Goal: Transaction & Acquisition: Purchase product/service

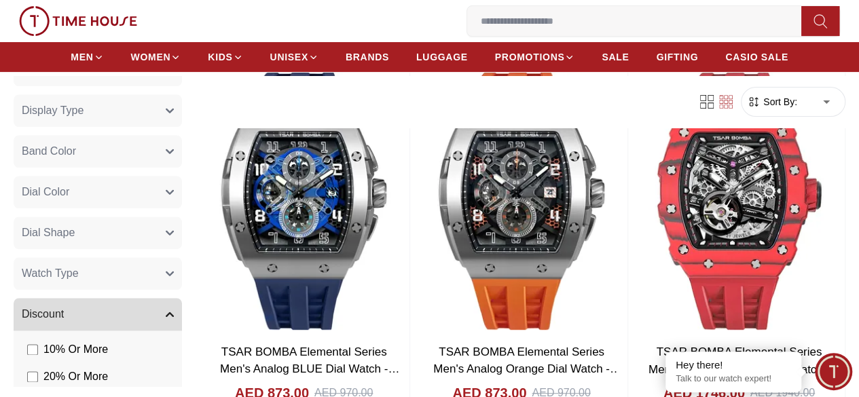
scroll to position [741, 0]
click at [182, 192] on button "Dial Color" at bounding box center [98, 192] width 168 height 33
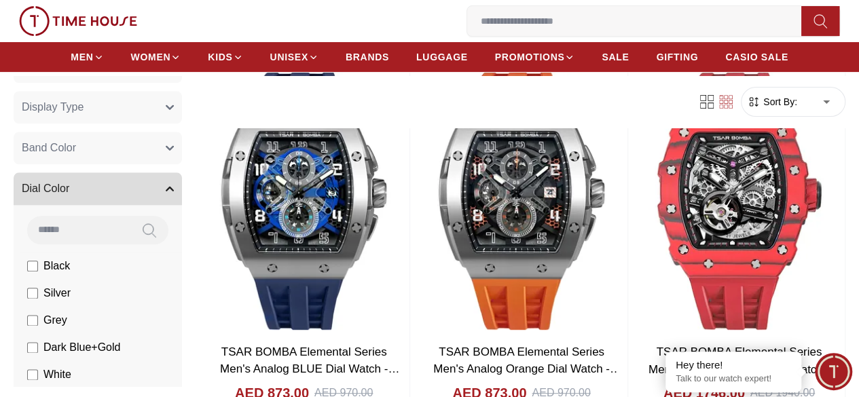
scroll to position [743, 0]
click at [182, 187] on button "Dial Color" at bounding box center [98, 189] width 168 height 33
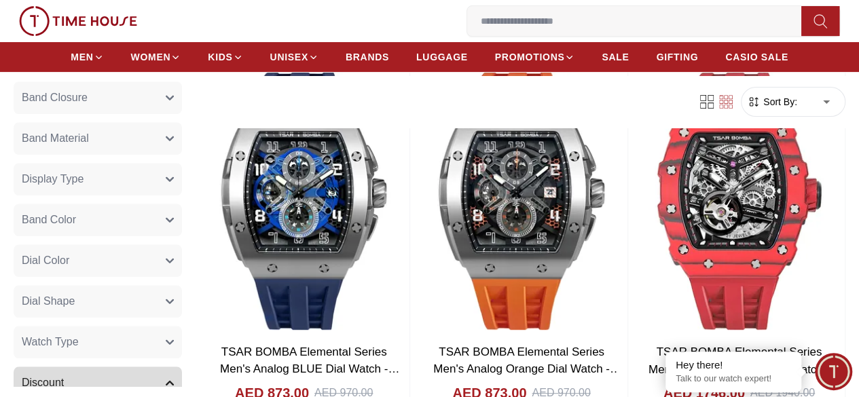
scroll to position [658, 0]
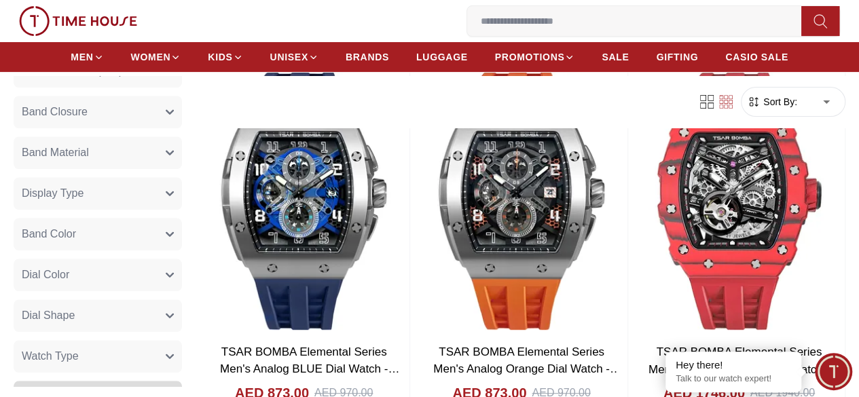
click at [182, 227] on button "Band Color" at bounding box center [98, 234] width 168 height 33
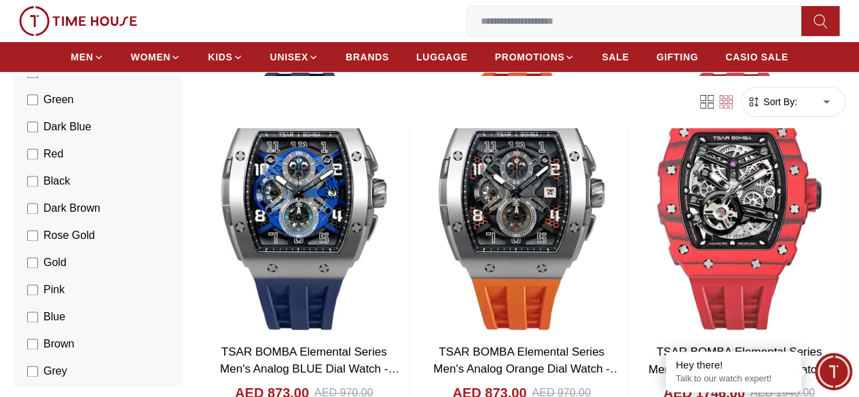
scroll to position [896, 0]
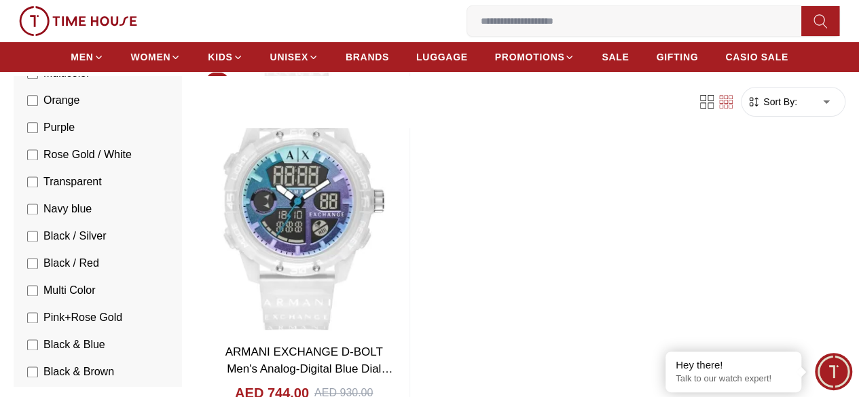
scroll to position [489, 0]
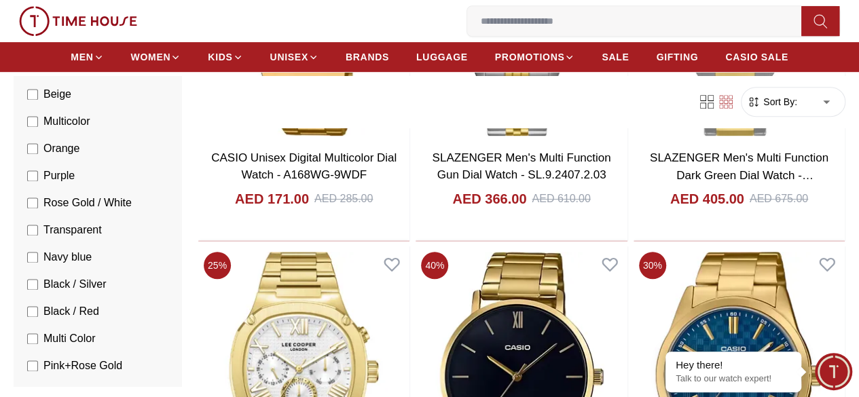
scroll to position [974, 0]
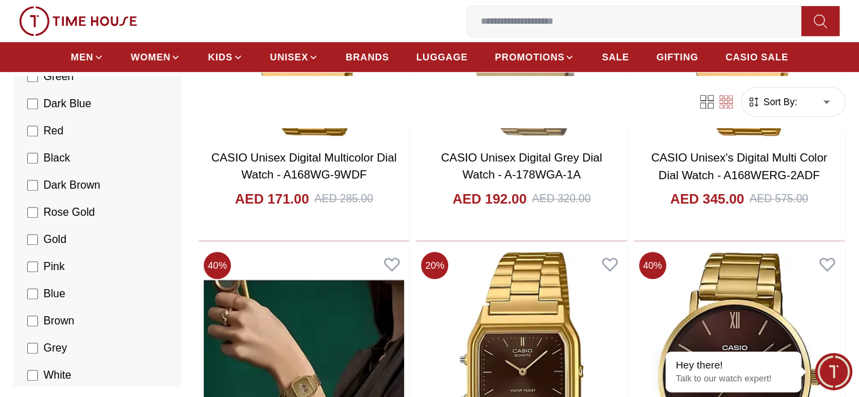
scroll to position [512, 0]
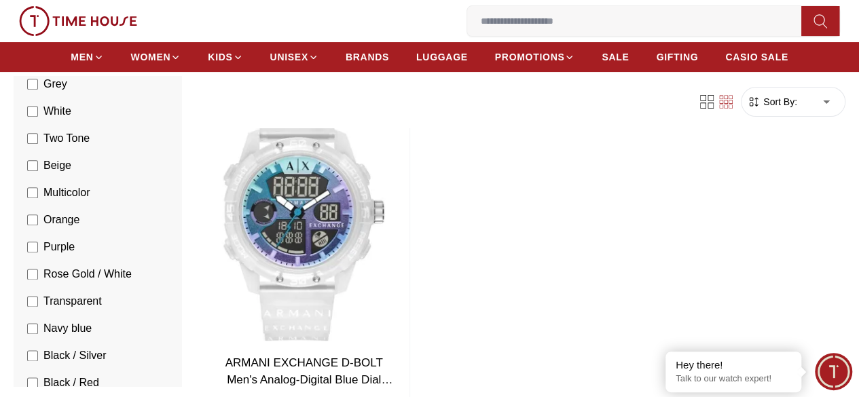
scroll to position [779, 0]
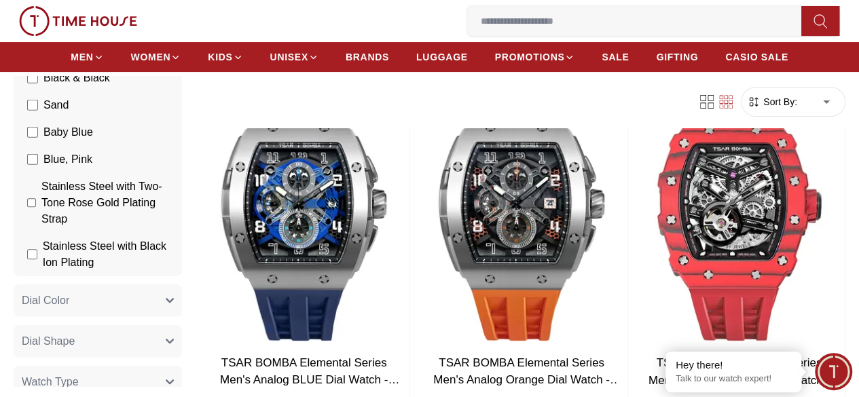
scroll to position [1875, 0]
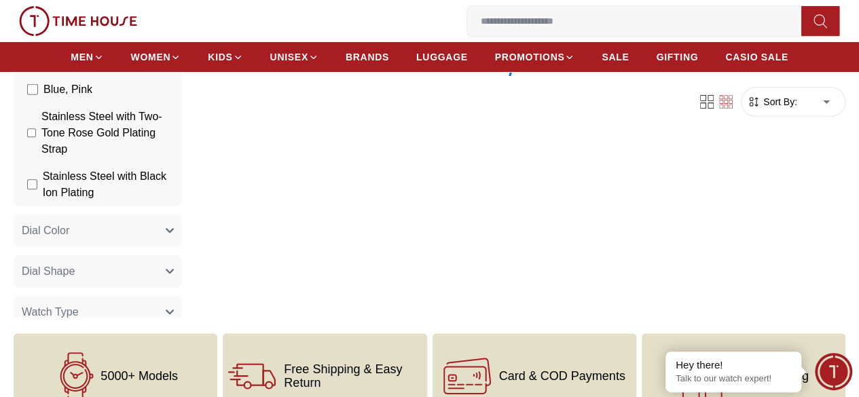
click at [93, 168] on label "Stainless Steel with Black Ion Plating" at bounding box center [100, 184] width 147 height 33
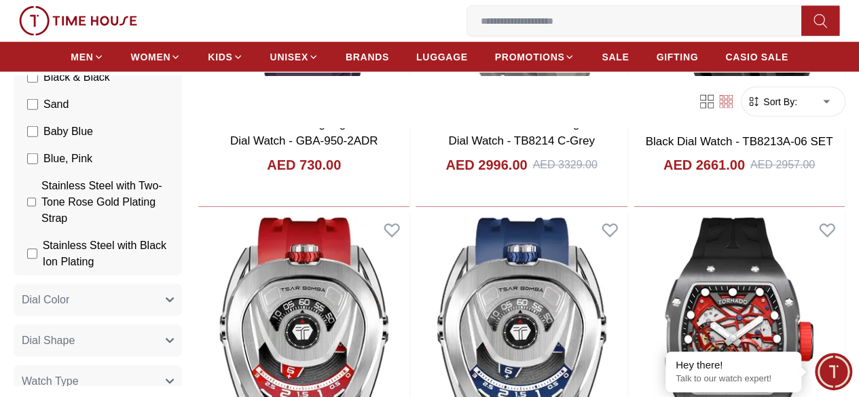
scroll to position [1500, 0]
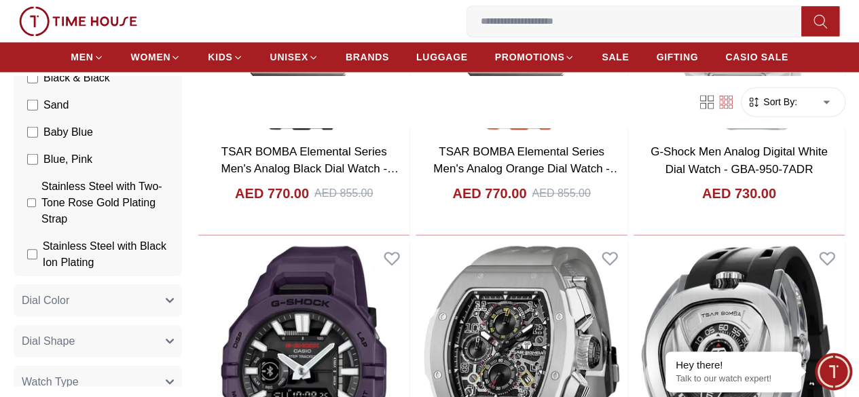
scroll to position [1162, 0]
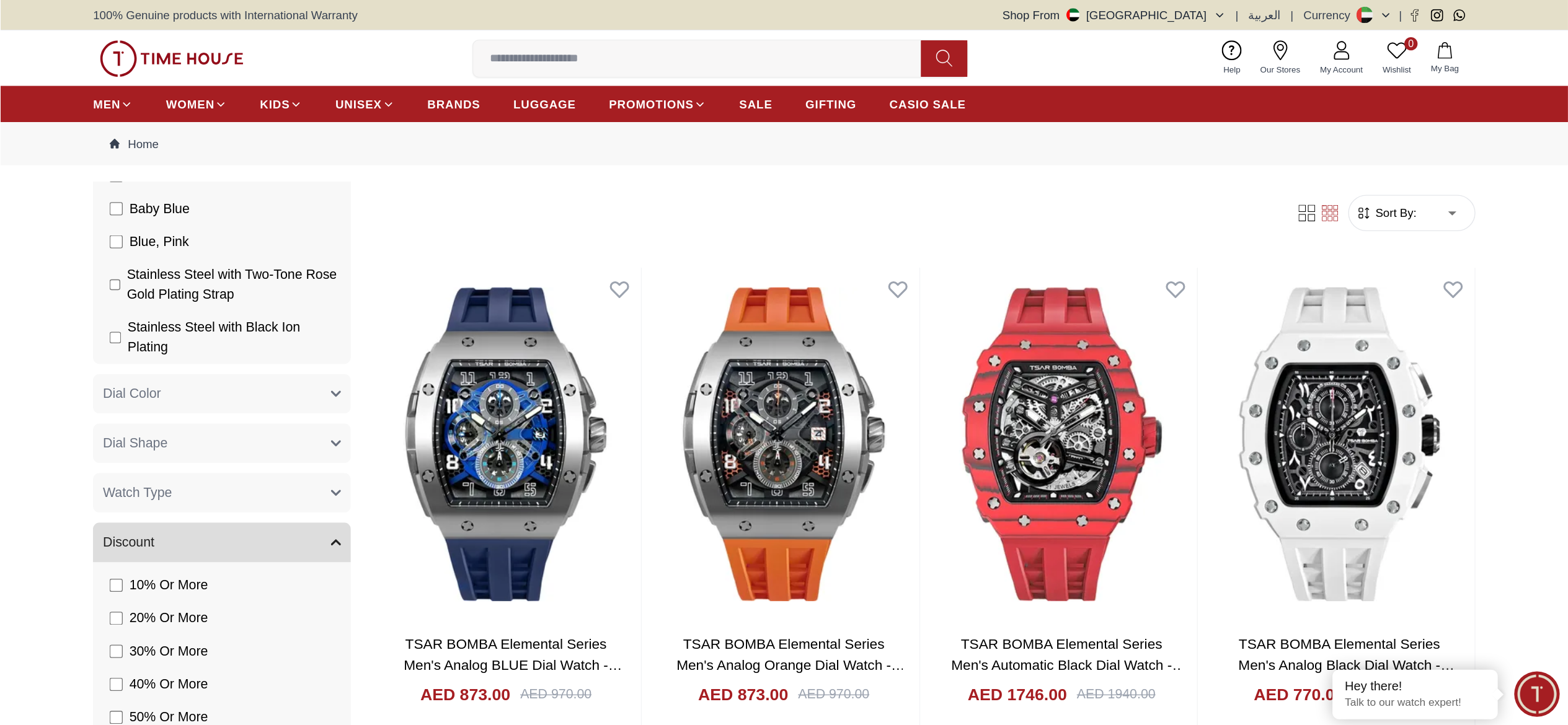
scroll to position [1286, 0]
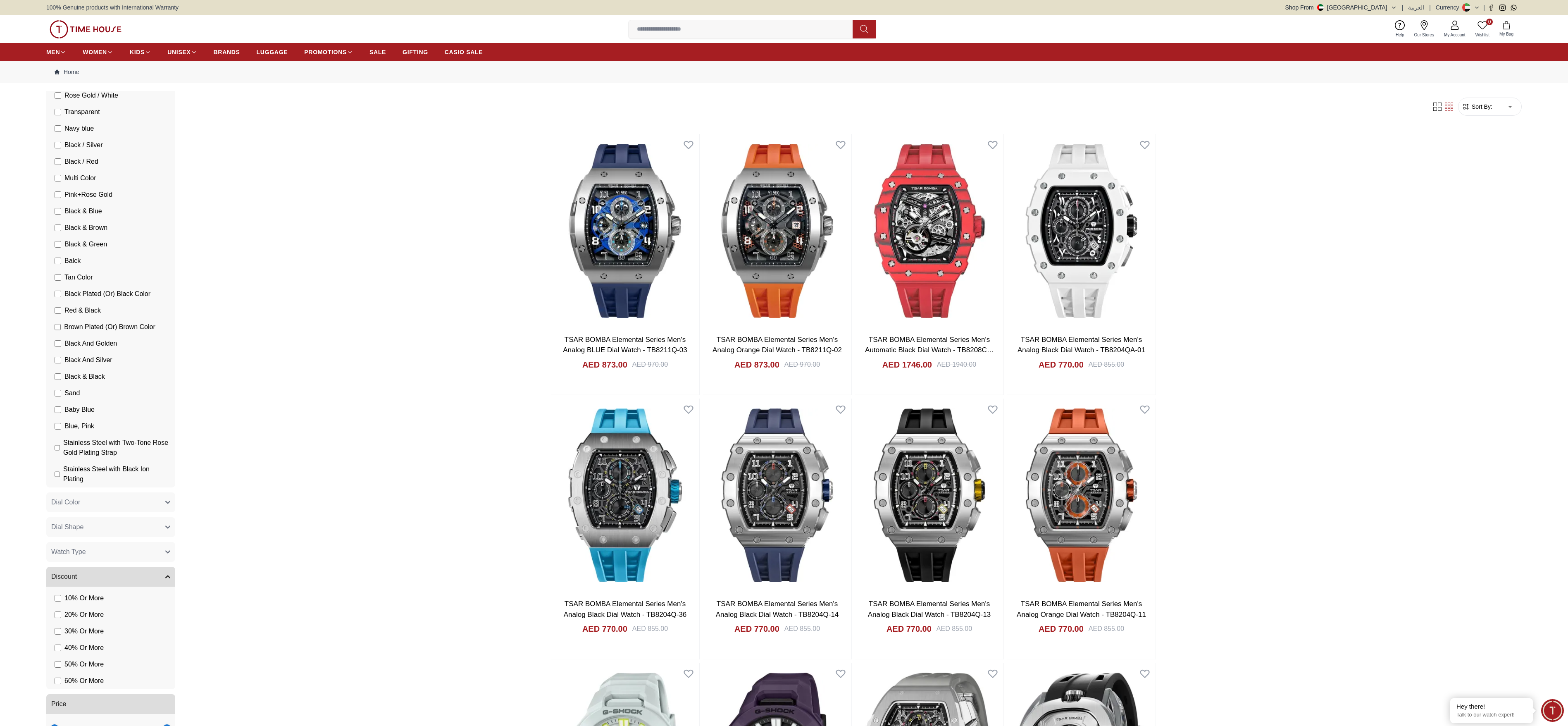
click at [522, 110] on div at bounding box center [1443, 107] width 30 height 9
click at [522, 109] on icon at bounding box center [1438, 107] width 9 height 9
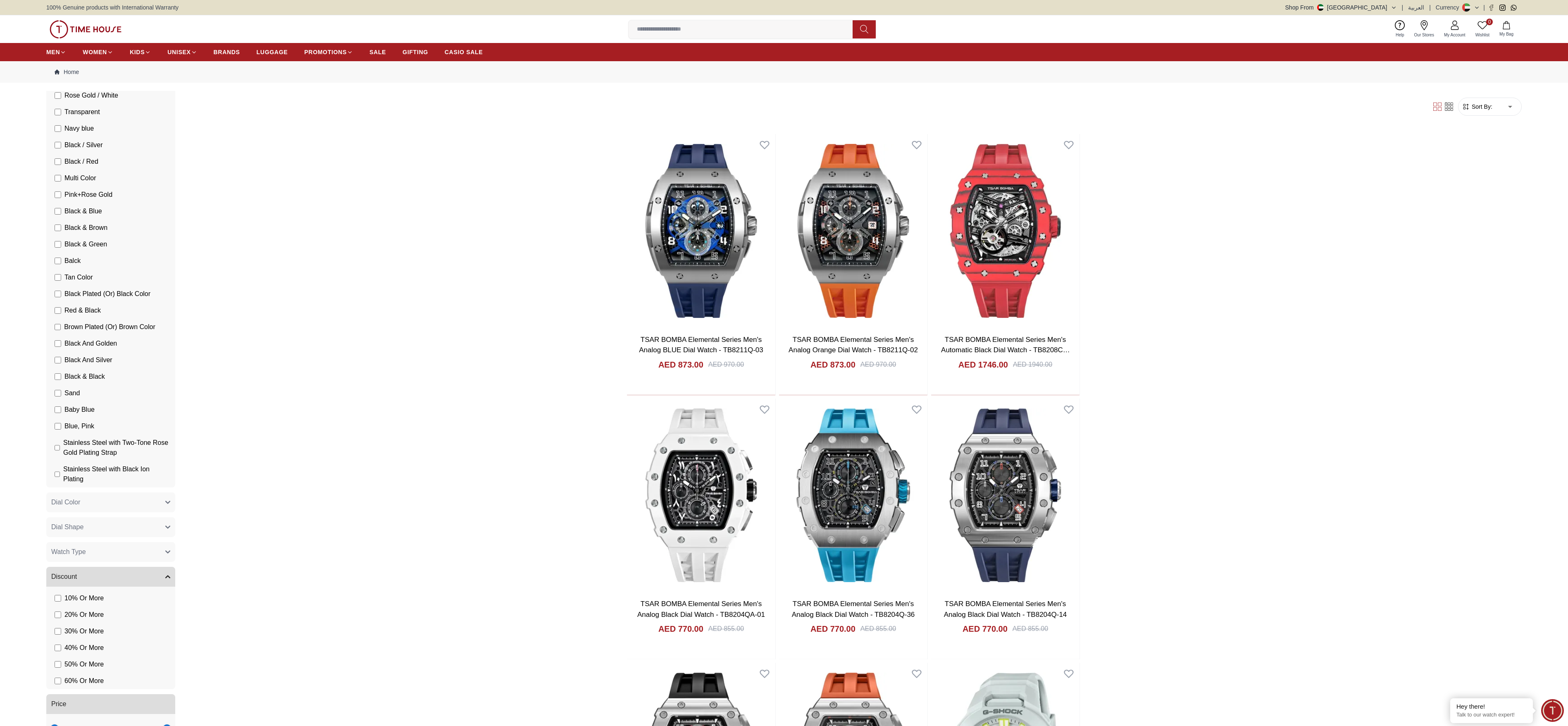
click at [522, 106] on icon at bounding box center [1449, 107] width 9 height 9
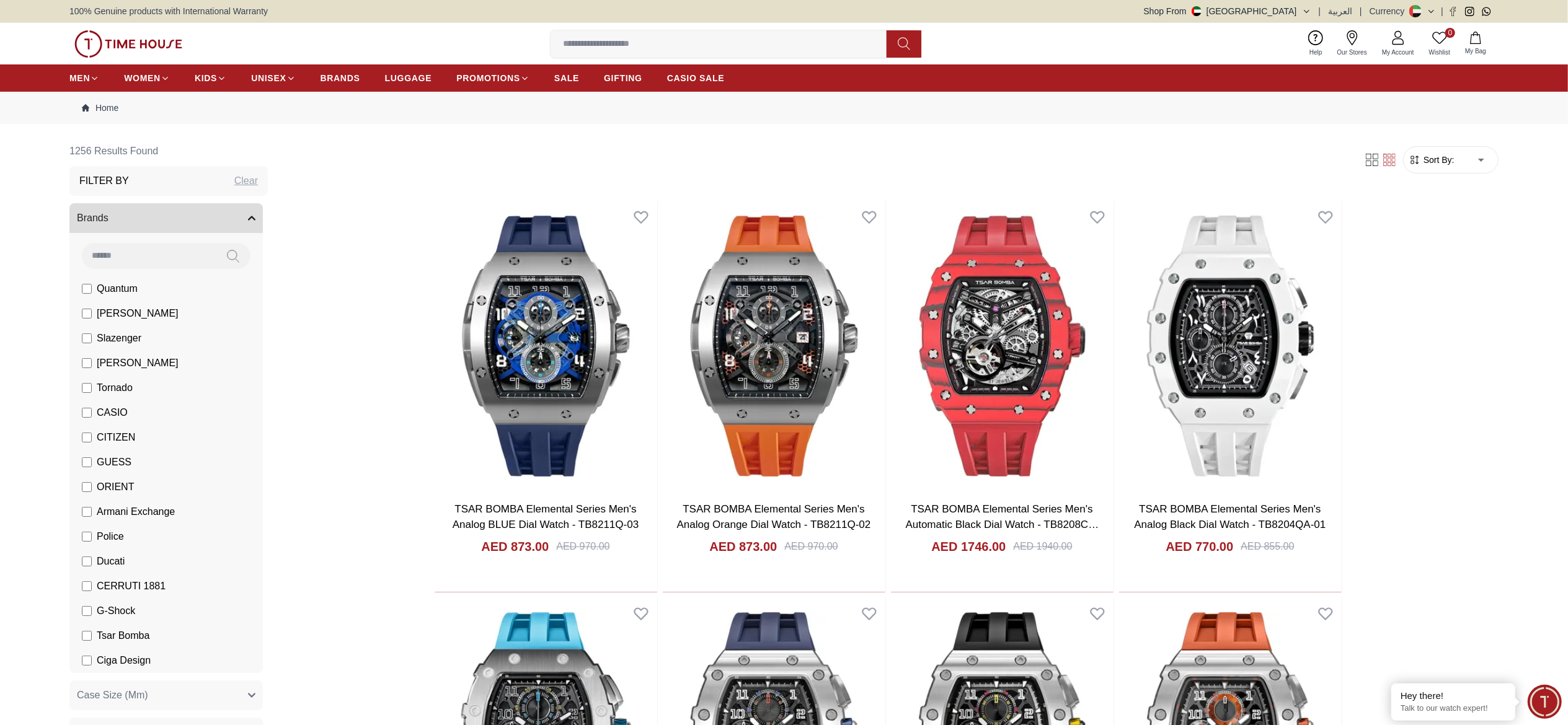
scroll to position [0, 0]
click at [222, 215] on button "Brands" at bounding box center [166, 218] width 194 height 30
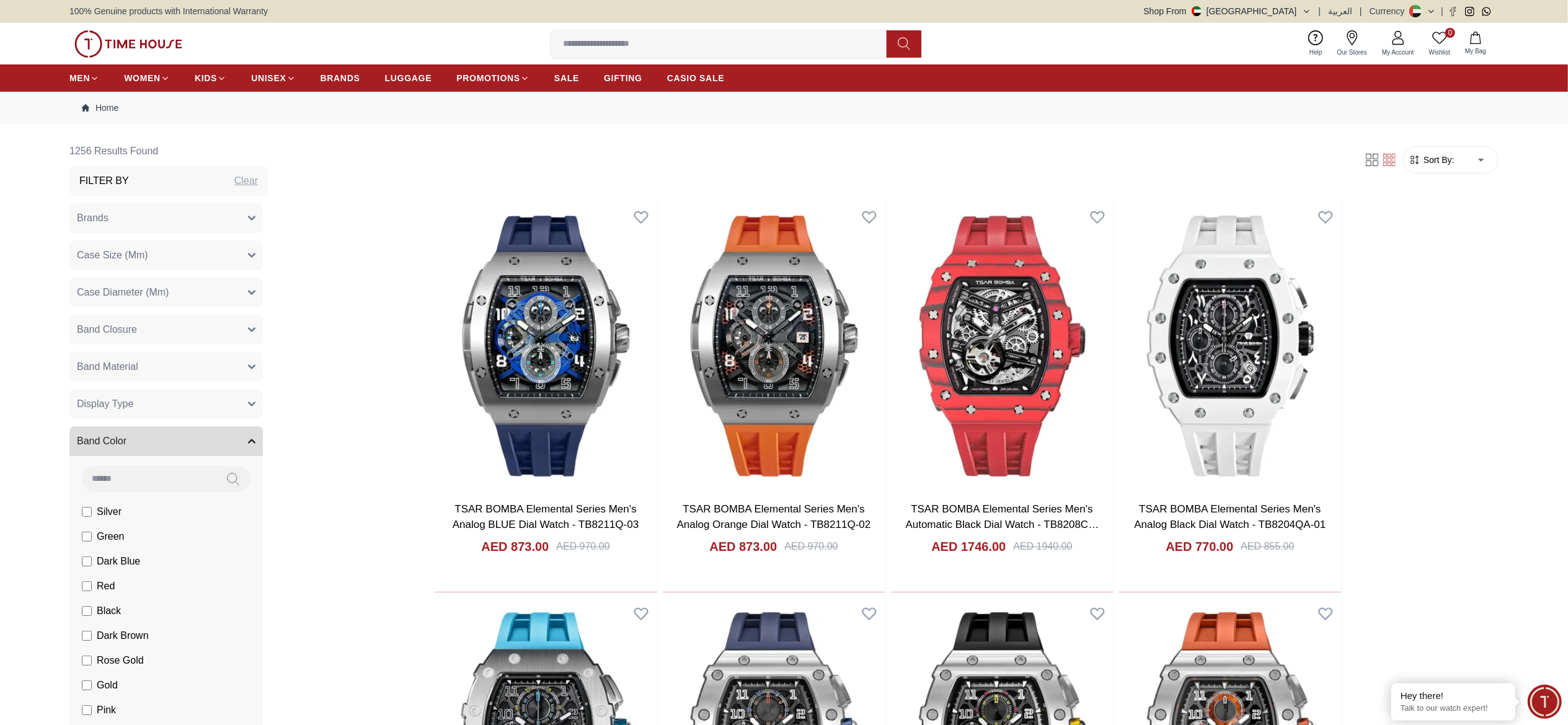
click at [205, 362] on button "Band Color" at bounding box center [166, 441] width 194 height 30
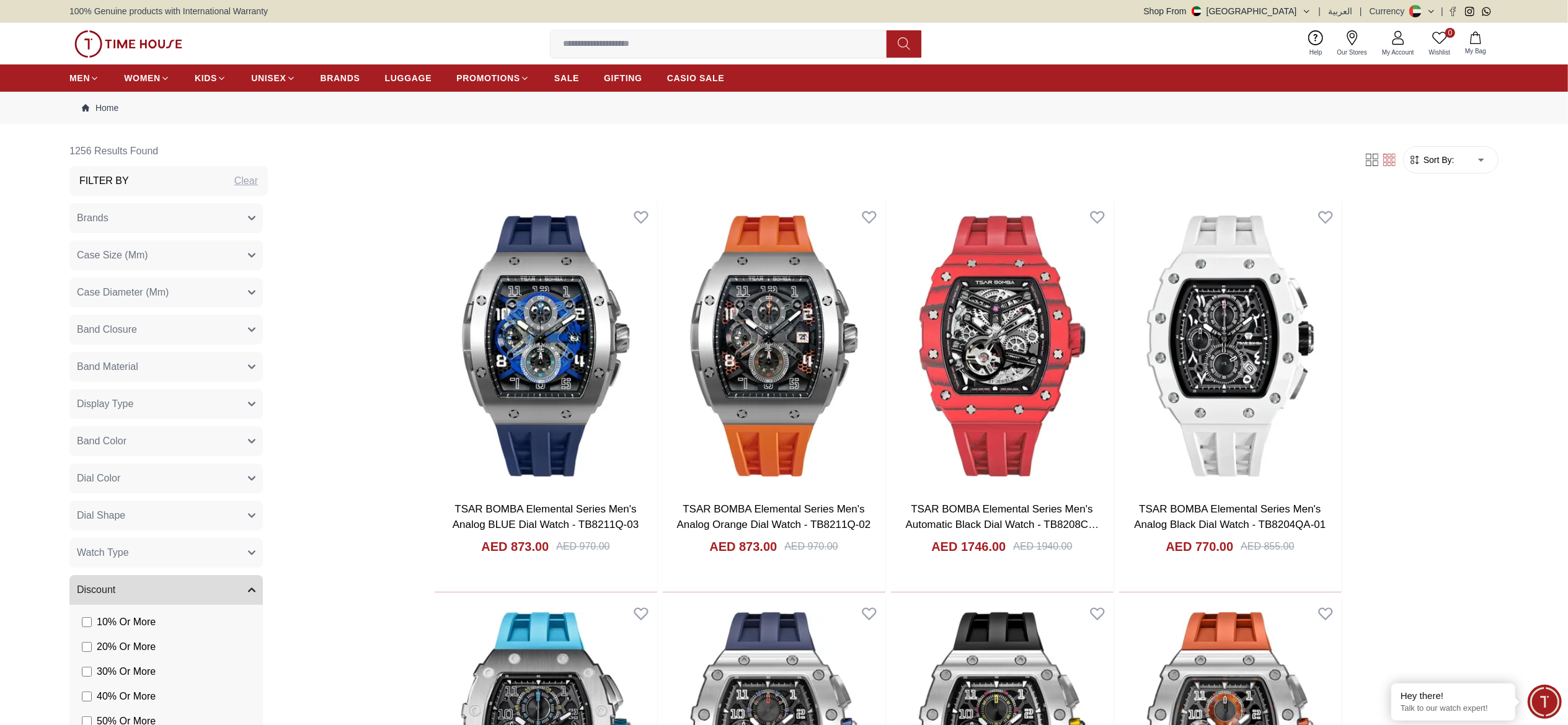
click at [209, 362] on button "Band Color" at bounding box center [166, 441] width 194 height 30
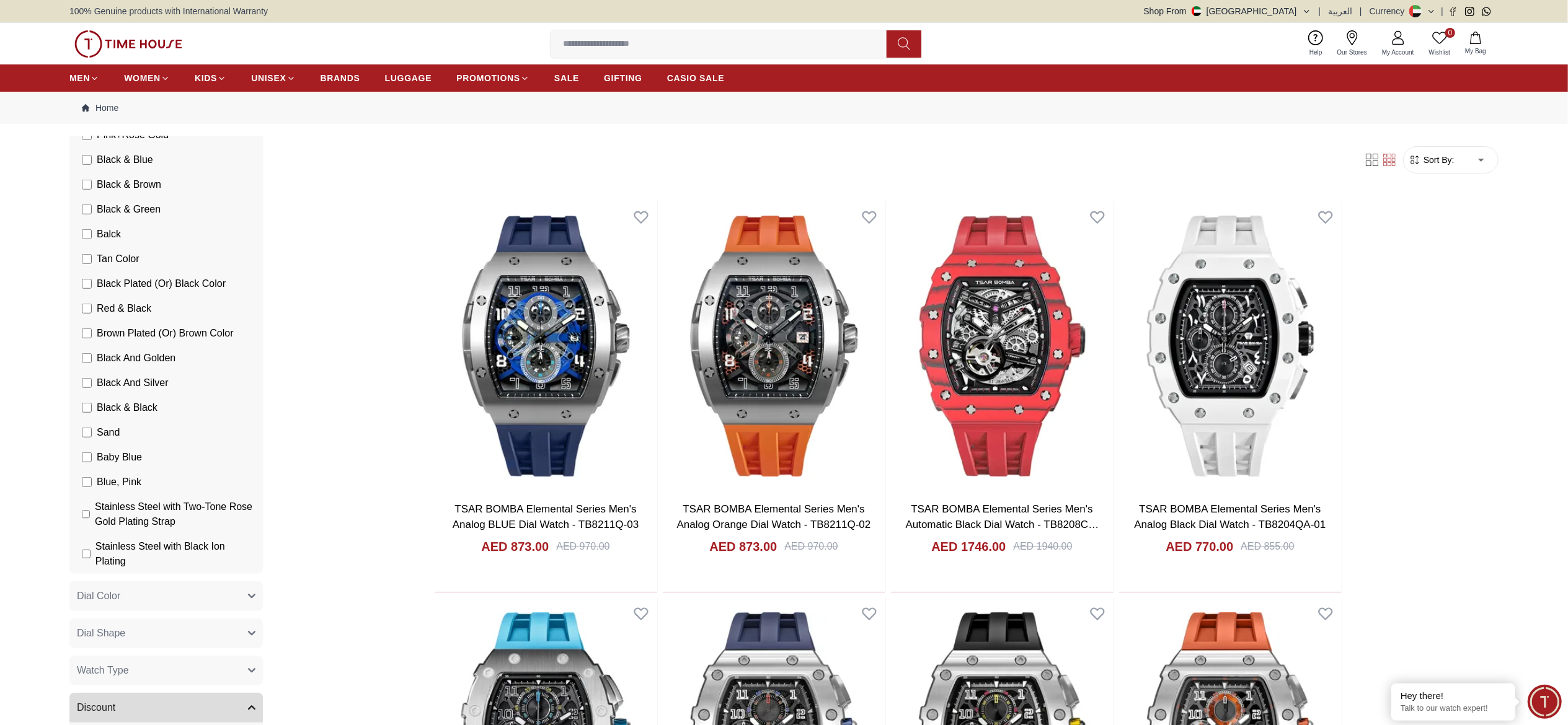
scroll to position [1101, 0]
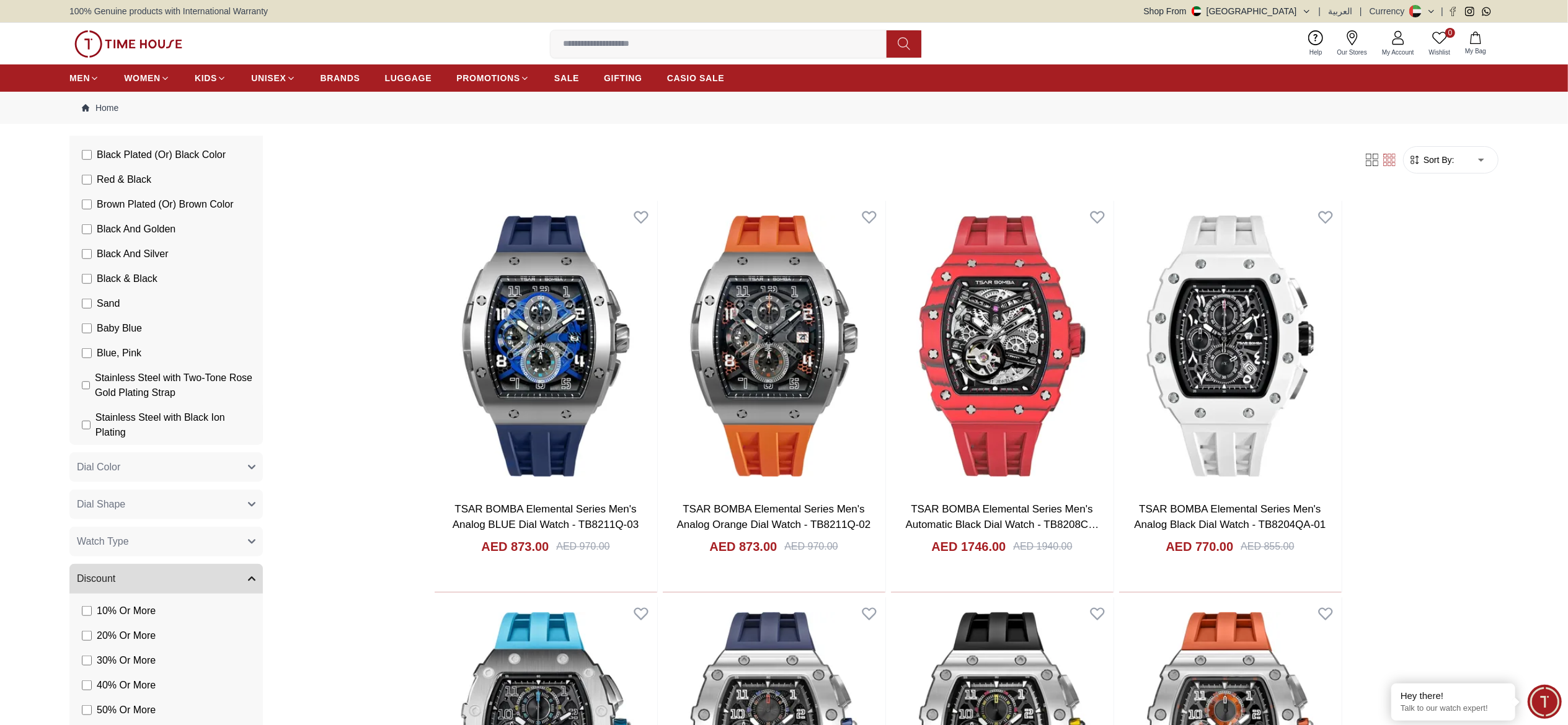
click at [91, 362] on label "Stainless Steel with Black Ion Plating" at bounding box center [169, 425] width 174 height 30
click at [202, 362] on button "Dial Color" at bounding box center [166, 468] width 194 height 30
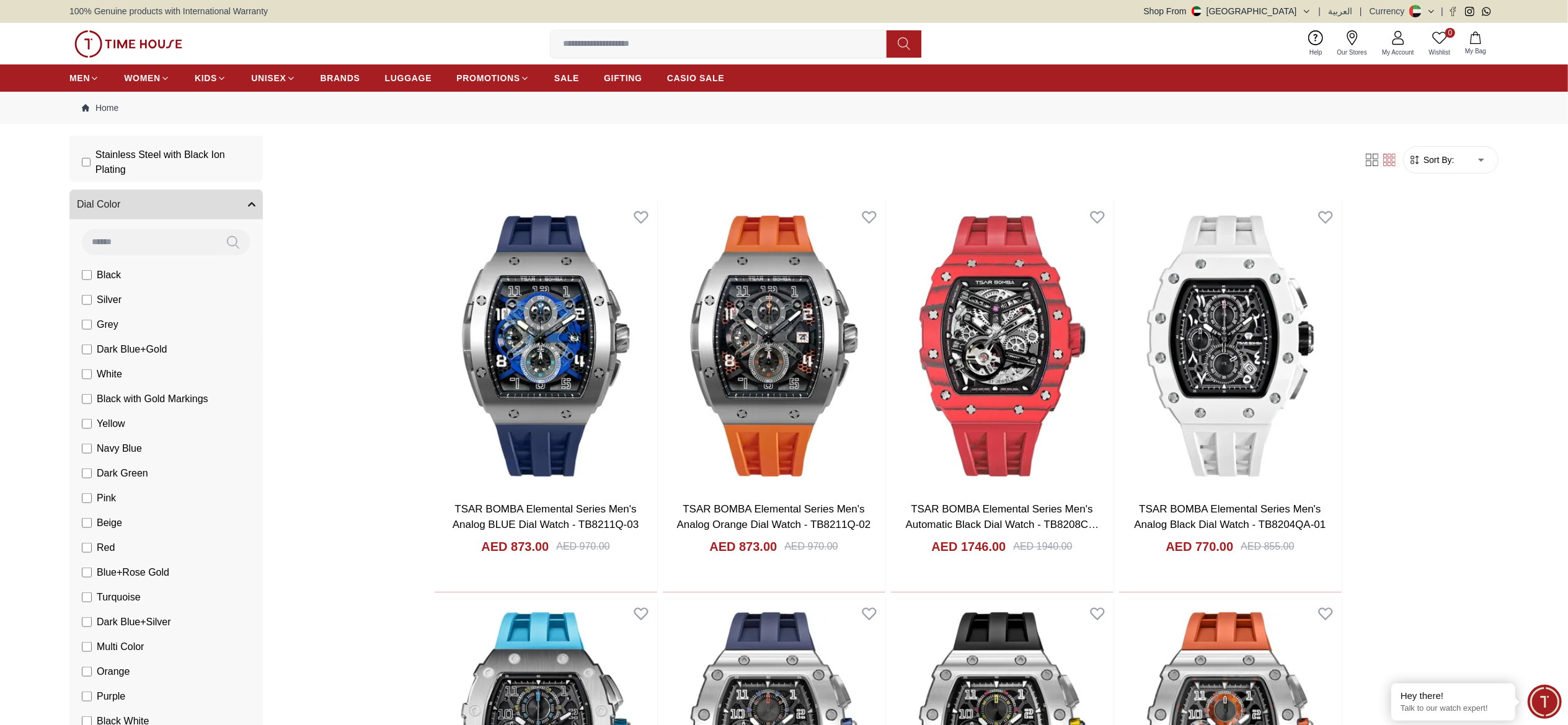
scroll to position [1364, 0]
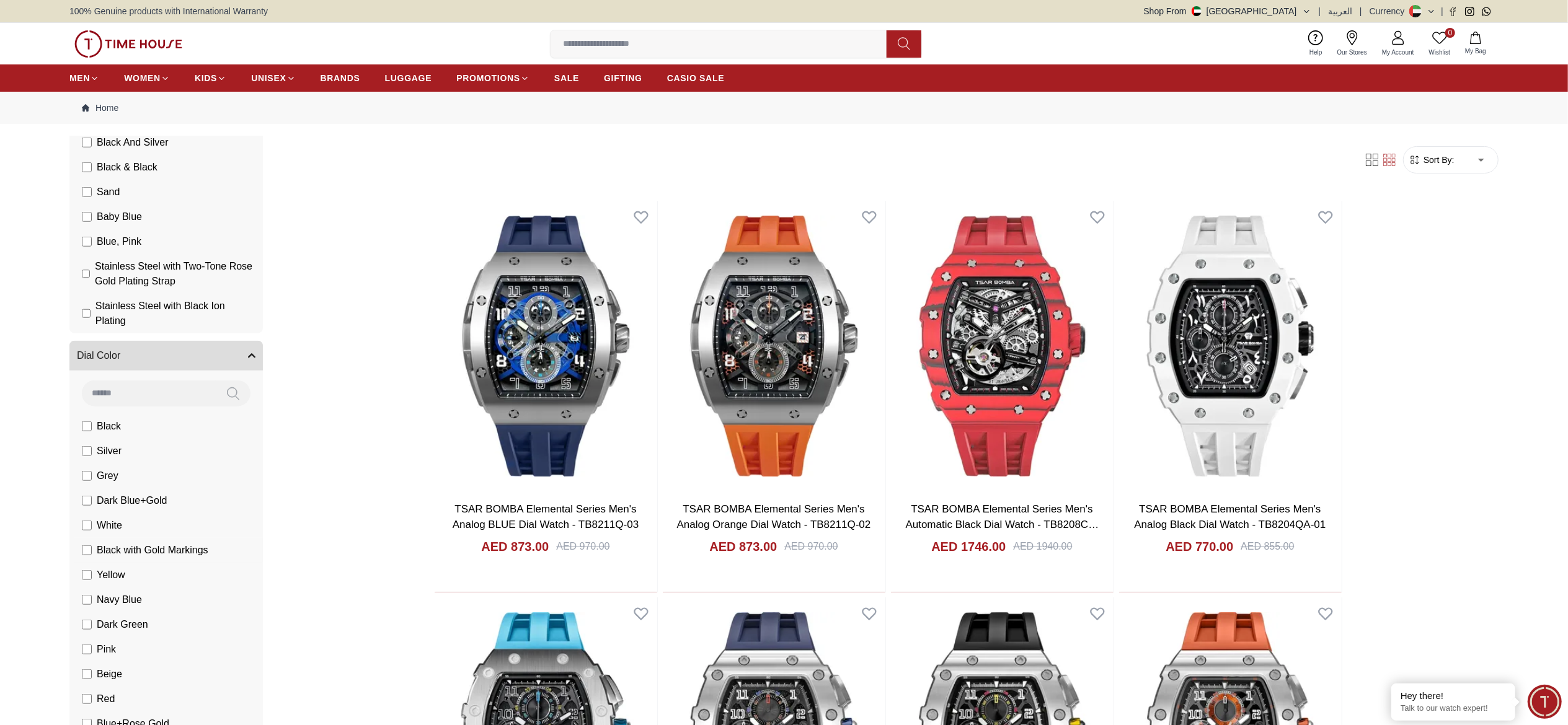
scroll to position [1199, 0]
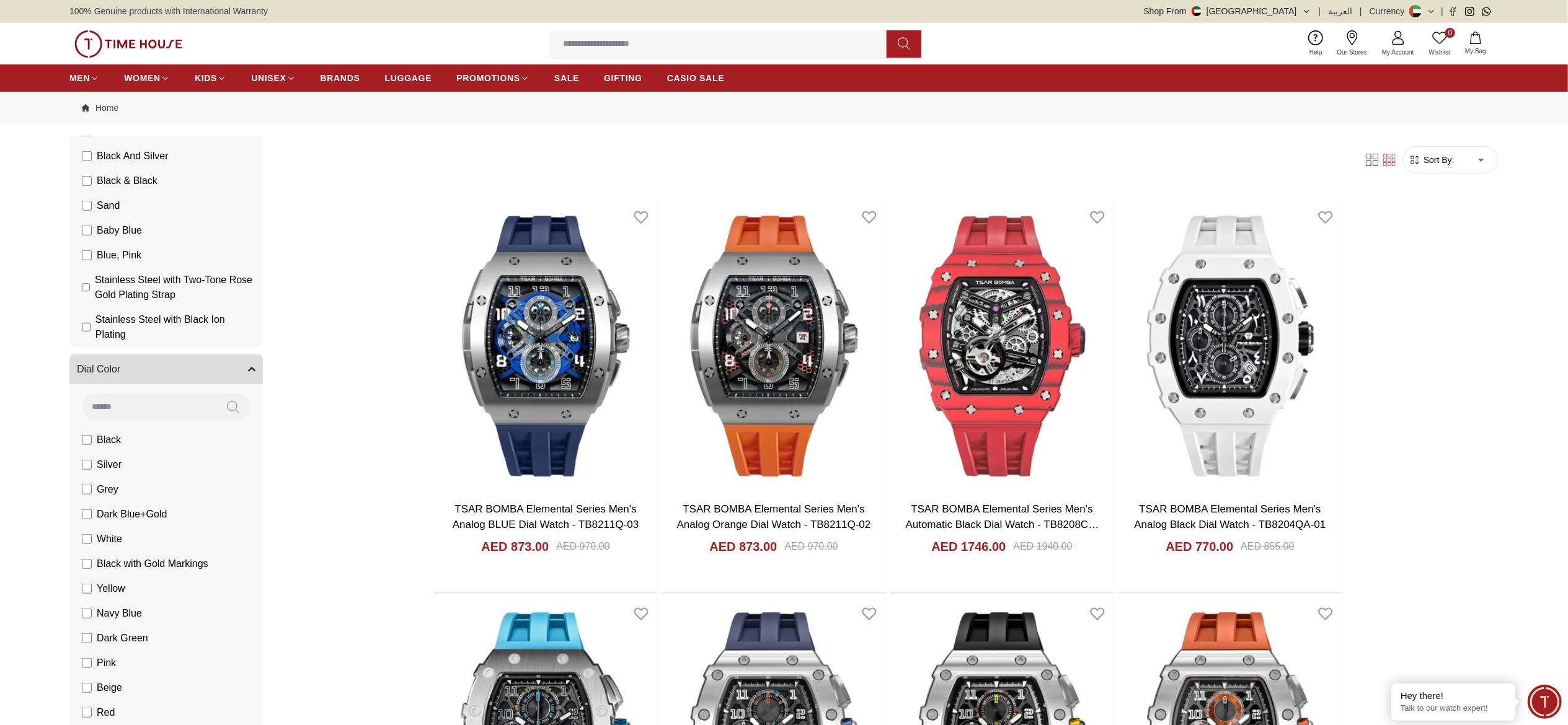
click at [150, 362] on input at bounding box center [149, 406] width 134 height 25
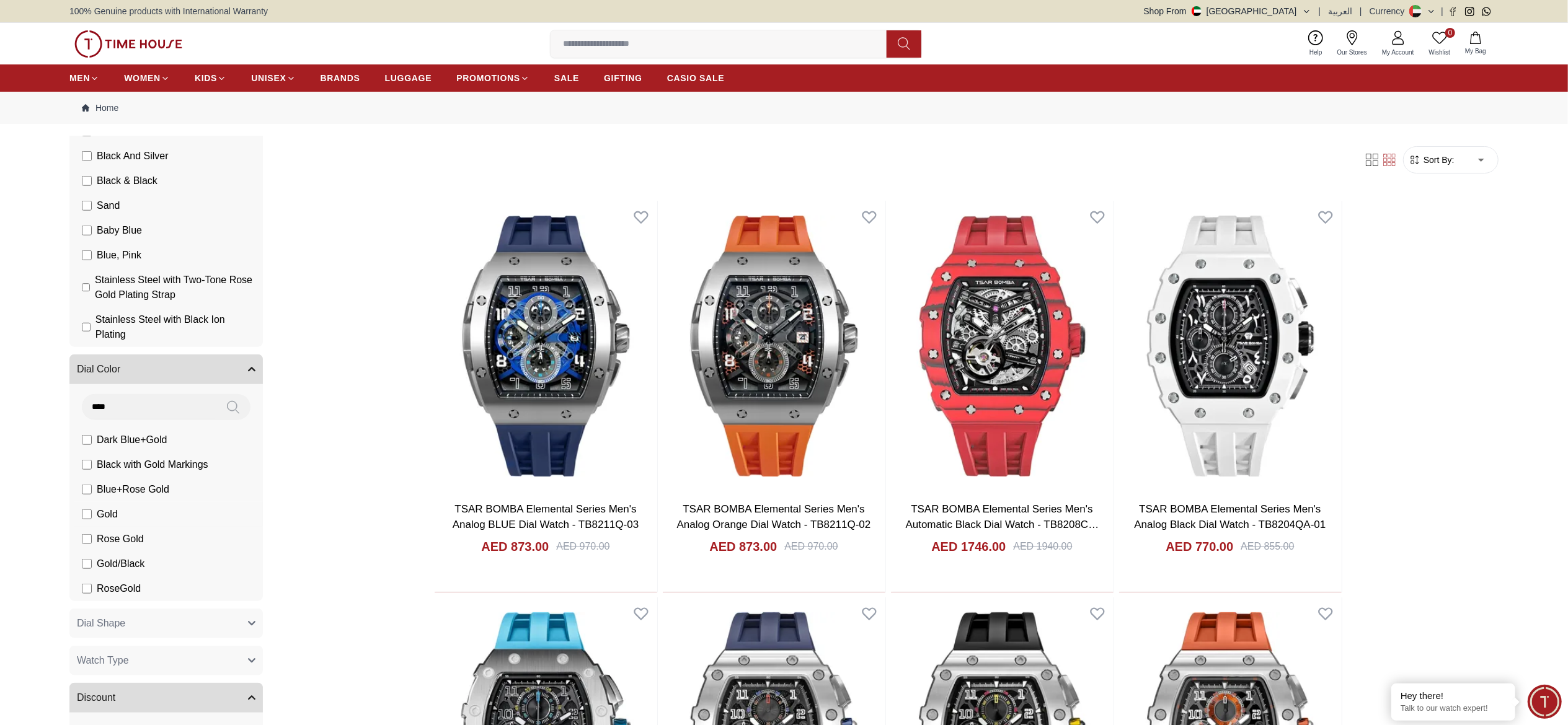
type input "****"
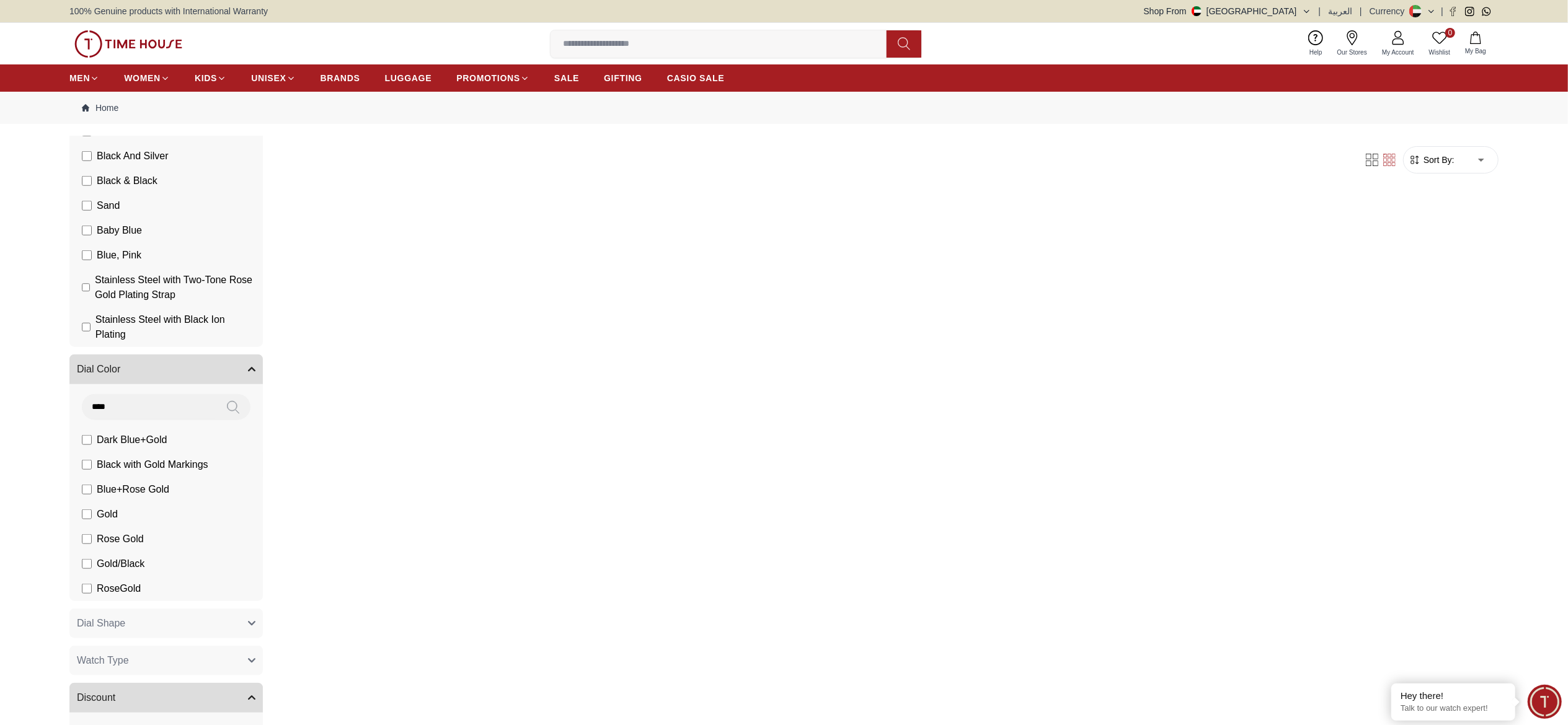
click at [80, 362] on li "Black with Gold Markings" at bounding box center [168, 465] width 188 height 25
click at [93, 362] on label "Dark Blue+Gold" at bounding box center [124, 440] width 85 height 15
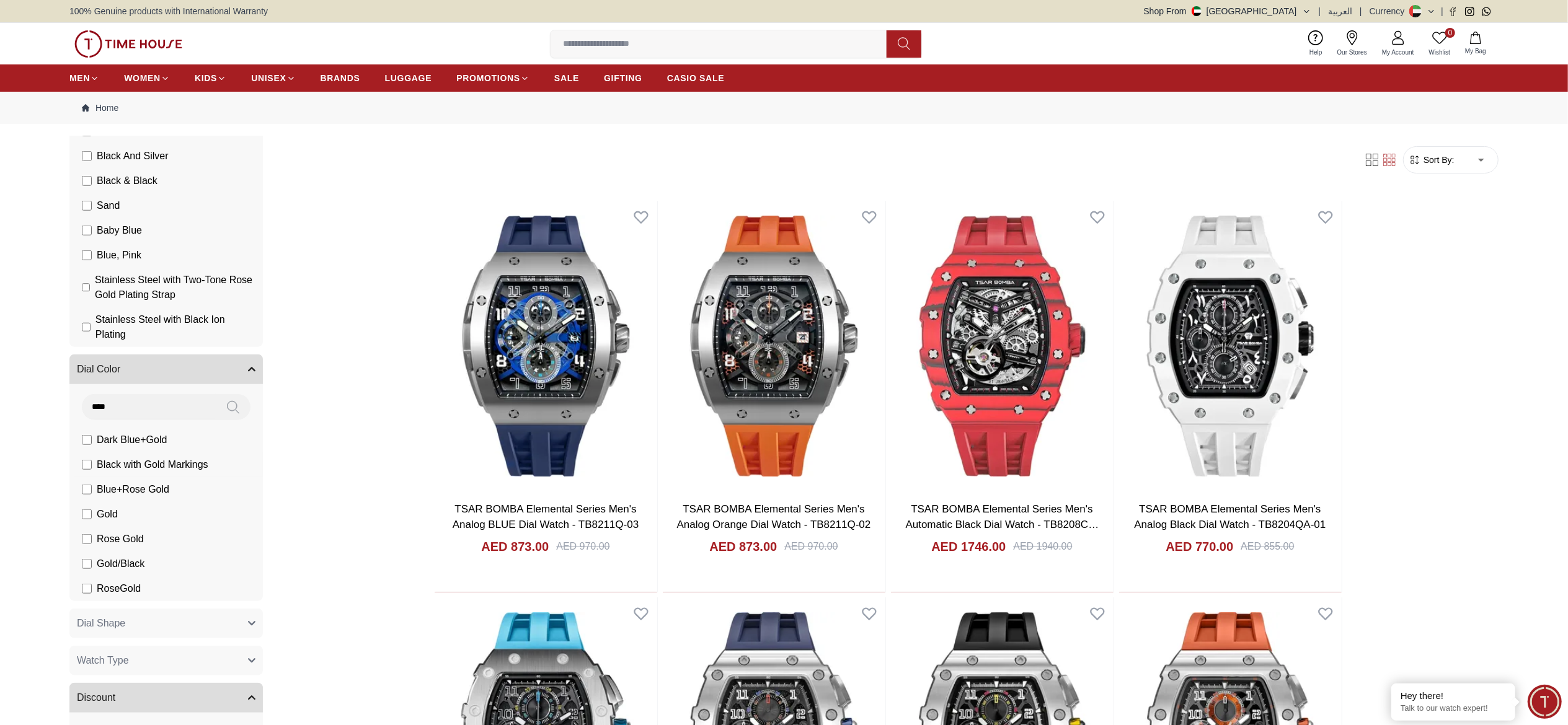
click at [89, 362] on label "Black with Gold Markings" at bounding box center [145, 465] width 127 height 15
click at [93, 362] on label "Dark Blue+Gold" at bounding box center [124, 440] width 85 height 15
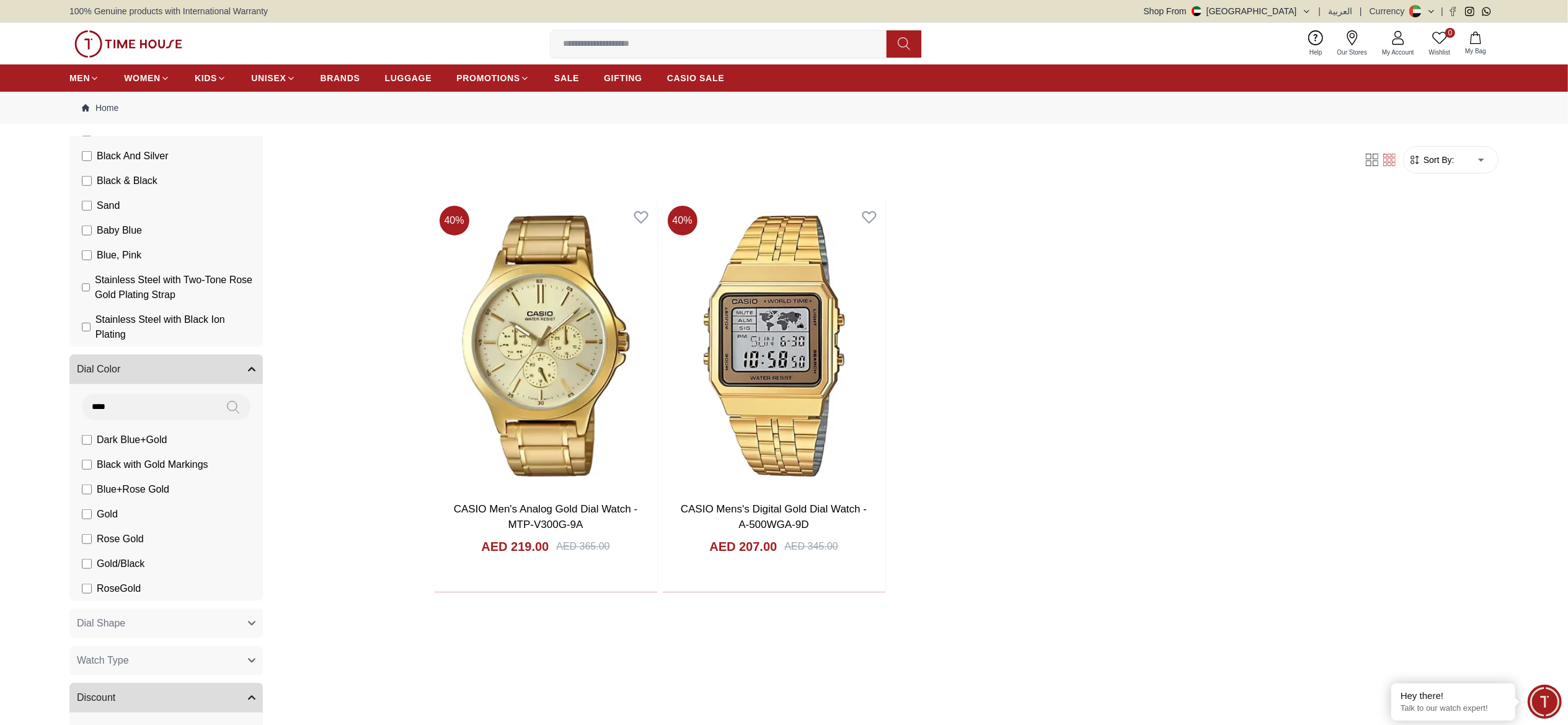
click at [91, 362] on label "Rose Gold" at bounding box center [113, 540] width 62 height 15
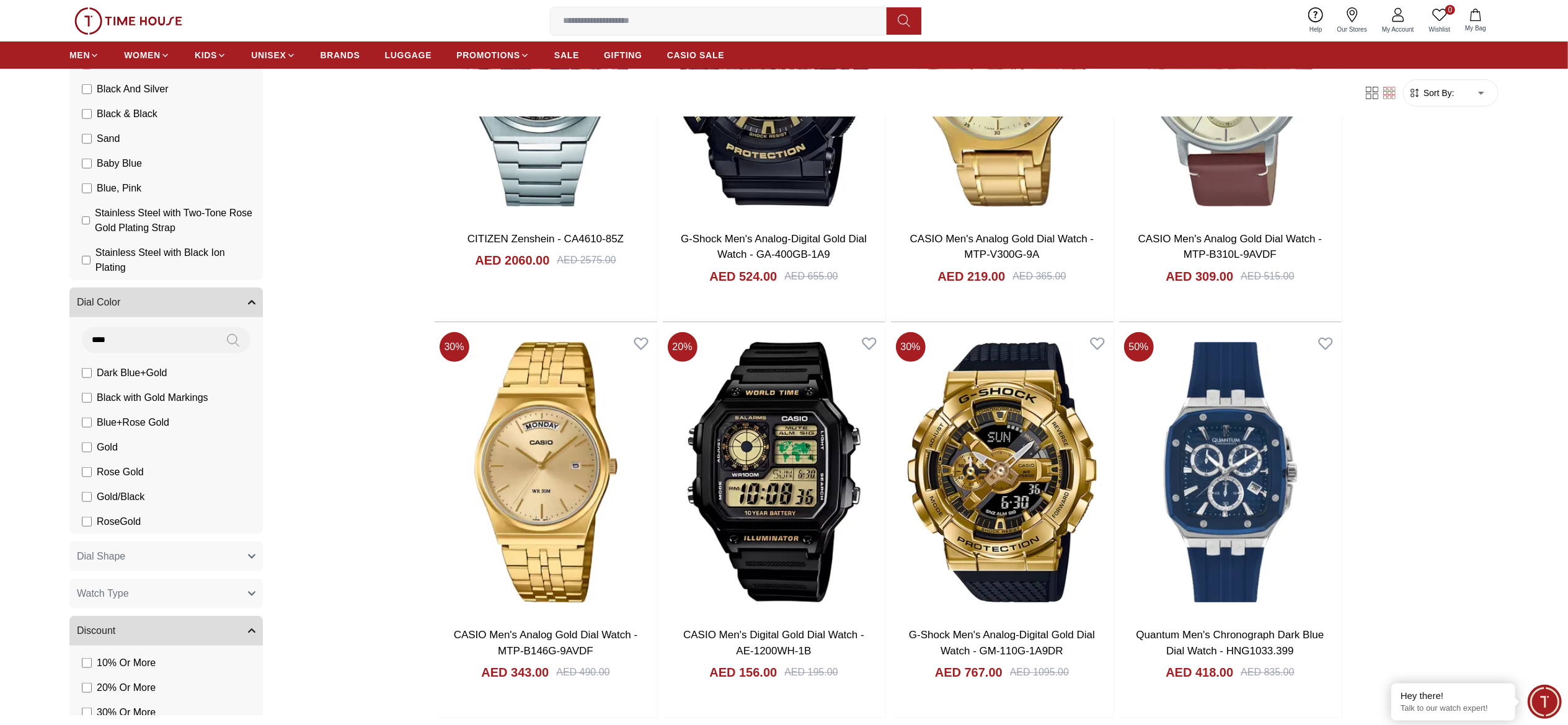
scroll to position [343, 0]
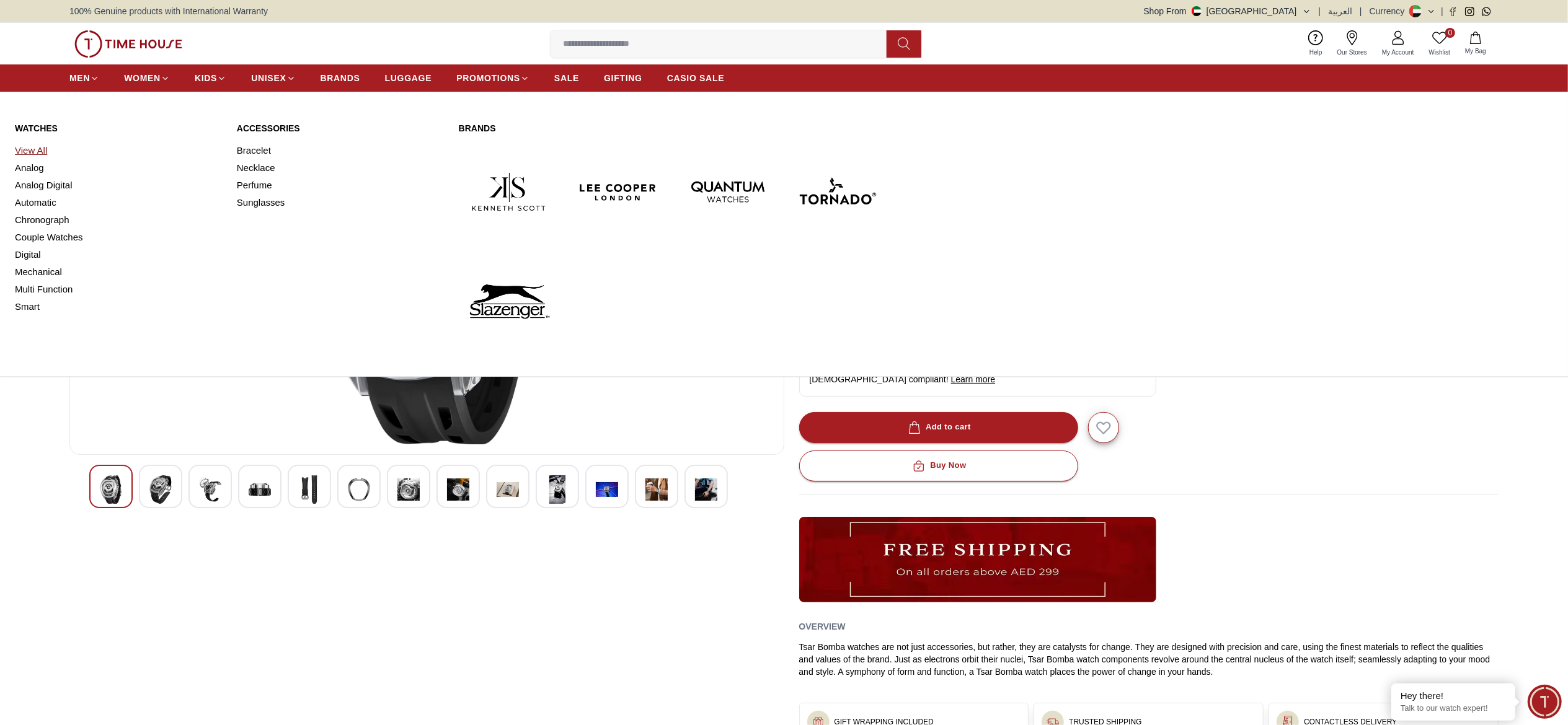
click at [46, 150] on link "View All" at bounding box center [118, 150] width 207 height 17
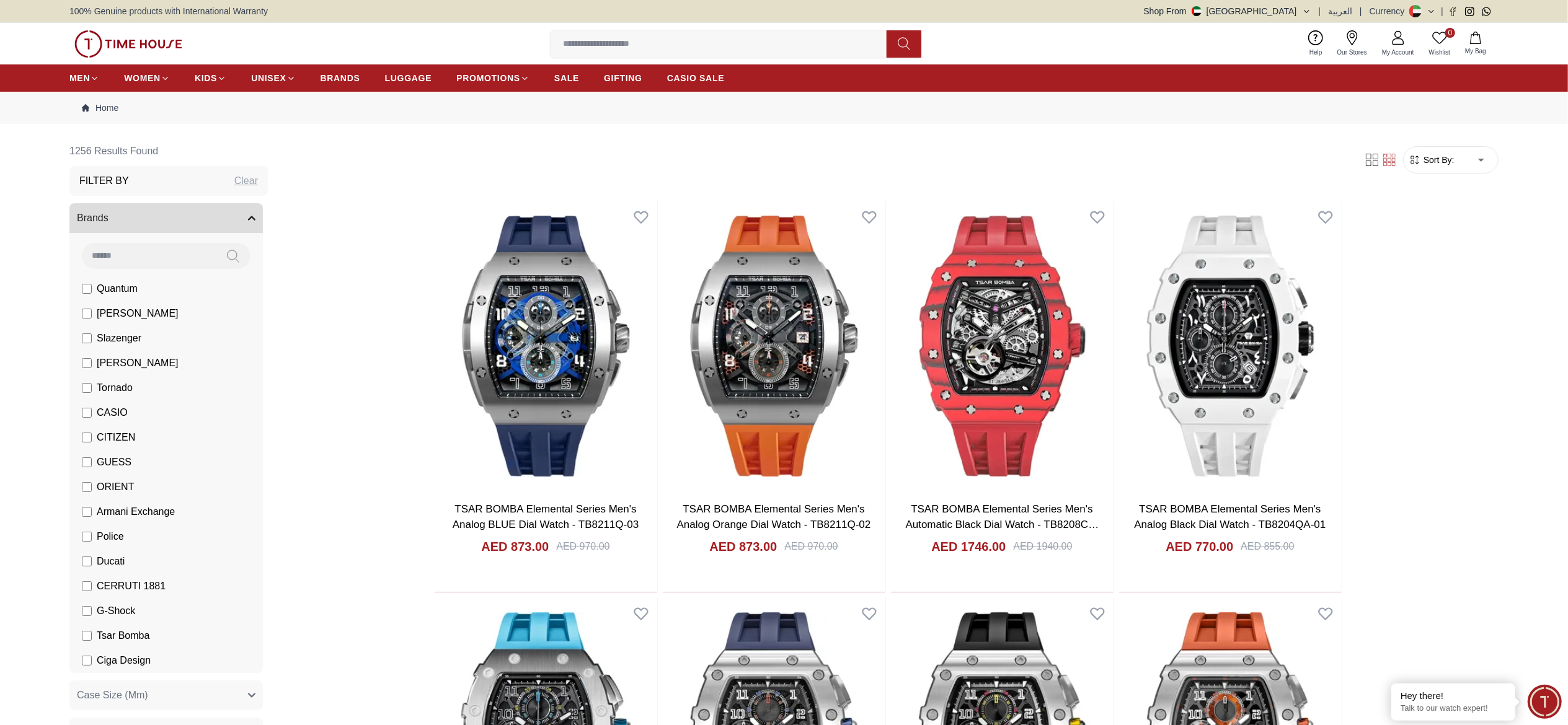
click at [214, 223] on button "Brands" at bounding box center [166, 218] width 194 height 30
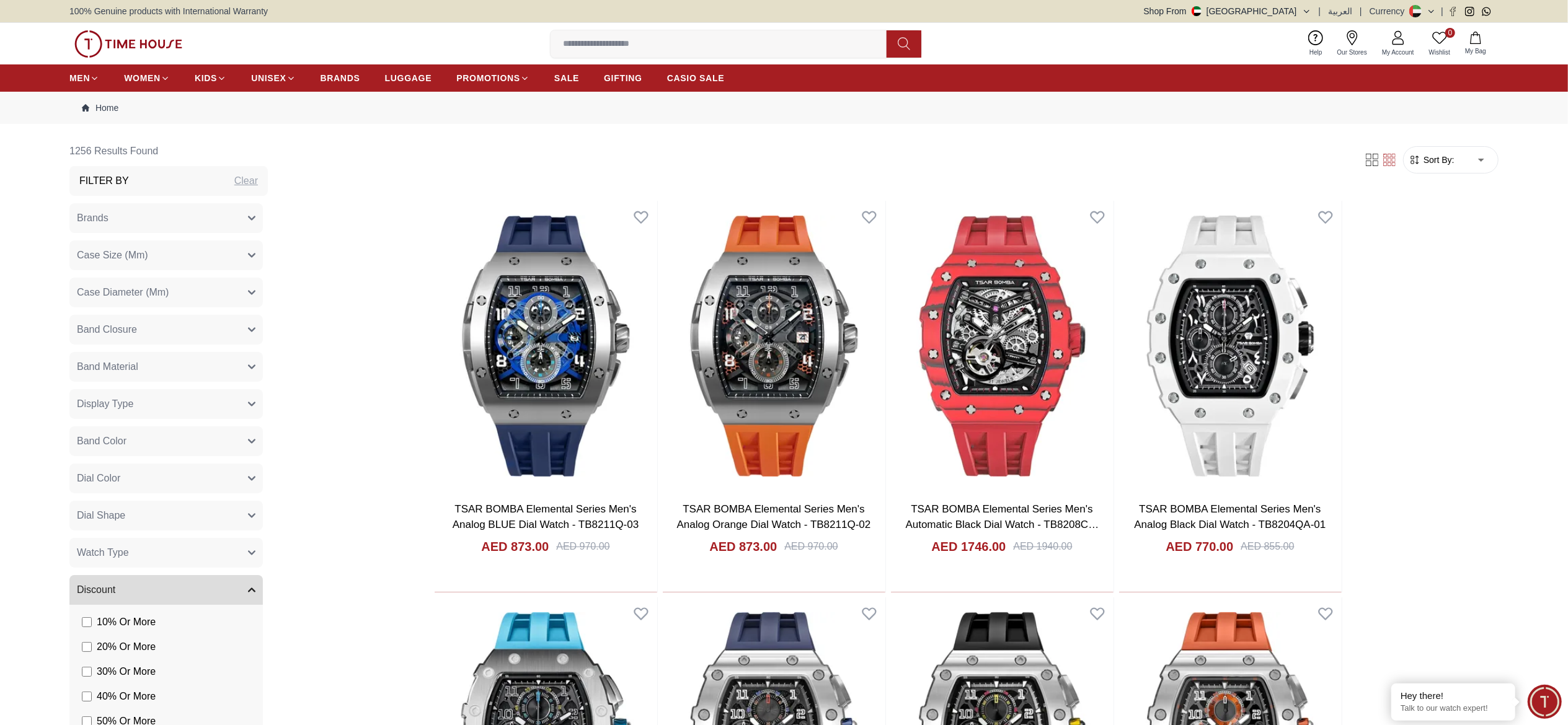
click at [216, 362] on button "Discount" at bounding box center [166, 590] width 194 height 30
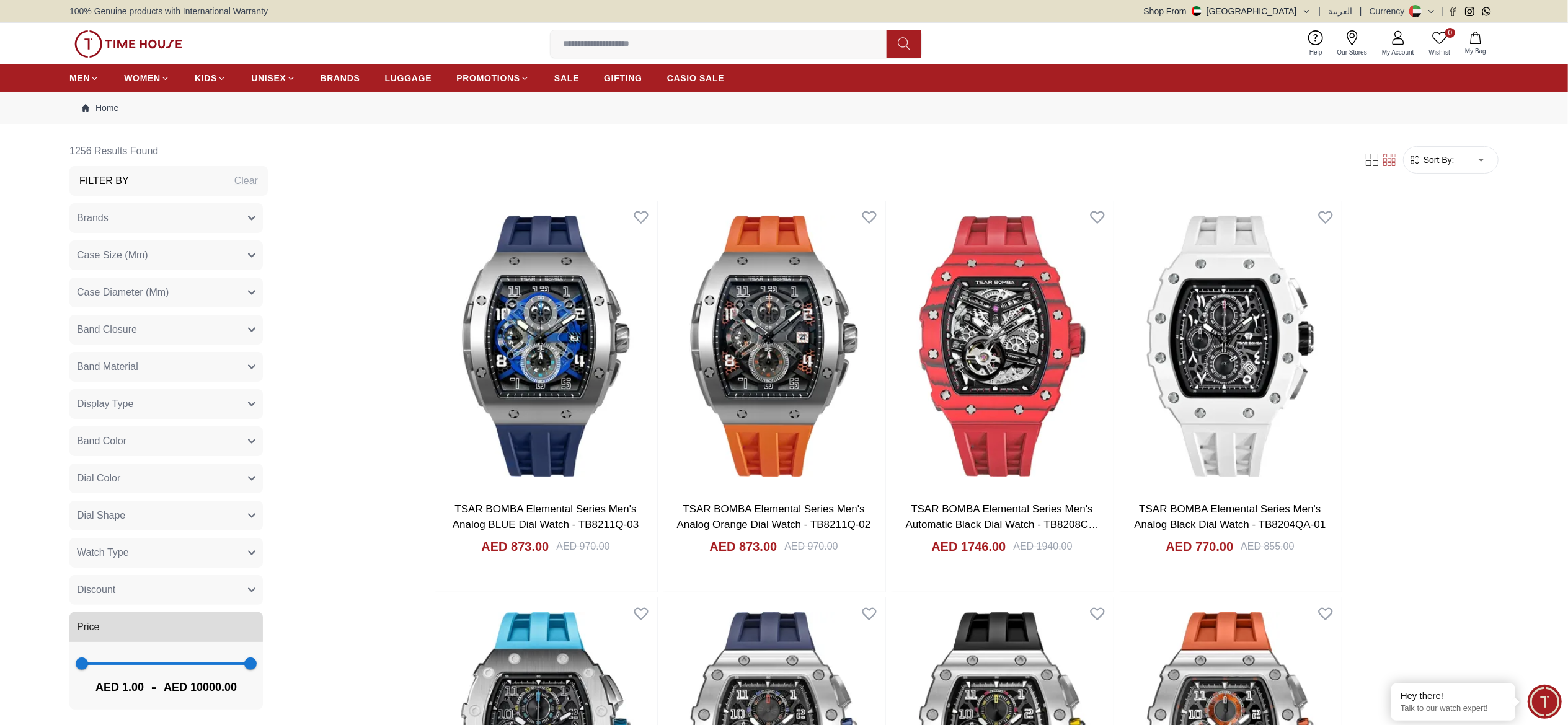
click at [215, 362] on button "Watch Type" at bounding box center [166, 552] width 194 height 30
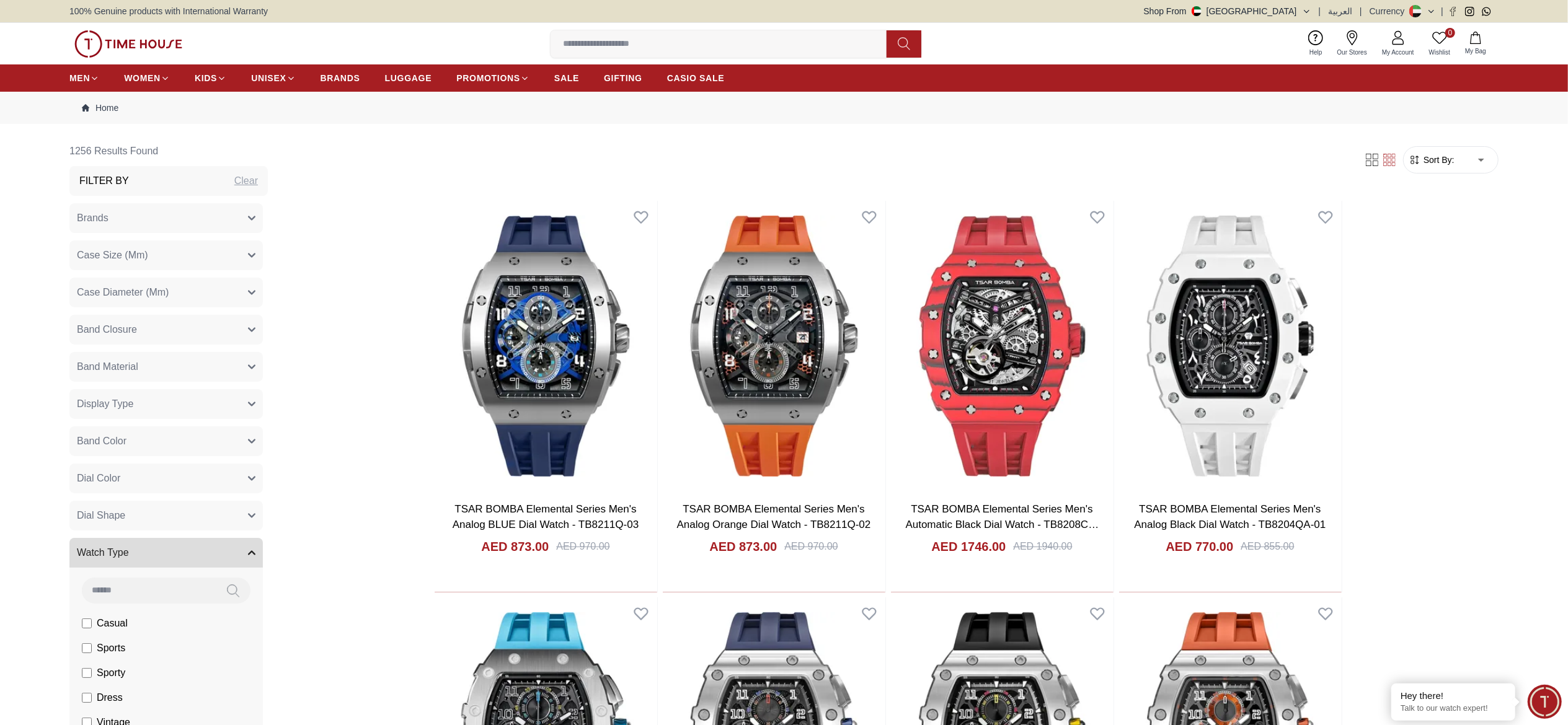
click at [214, 362] on button "Watch Type" at bounding box center [166, 552] width 194 height 30
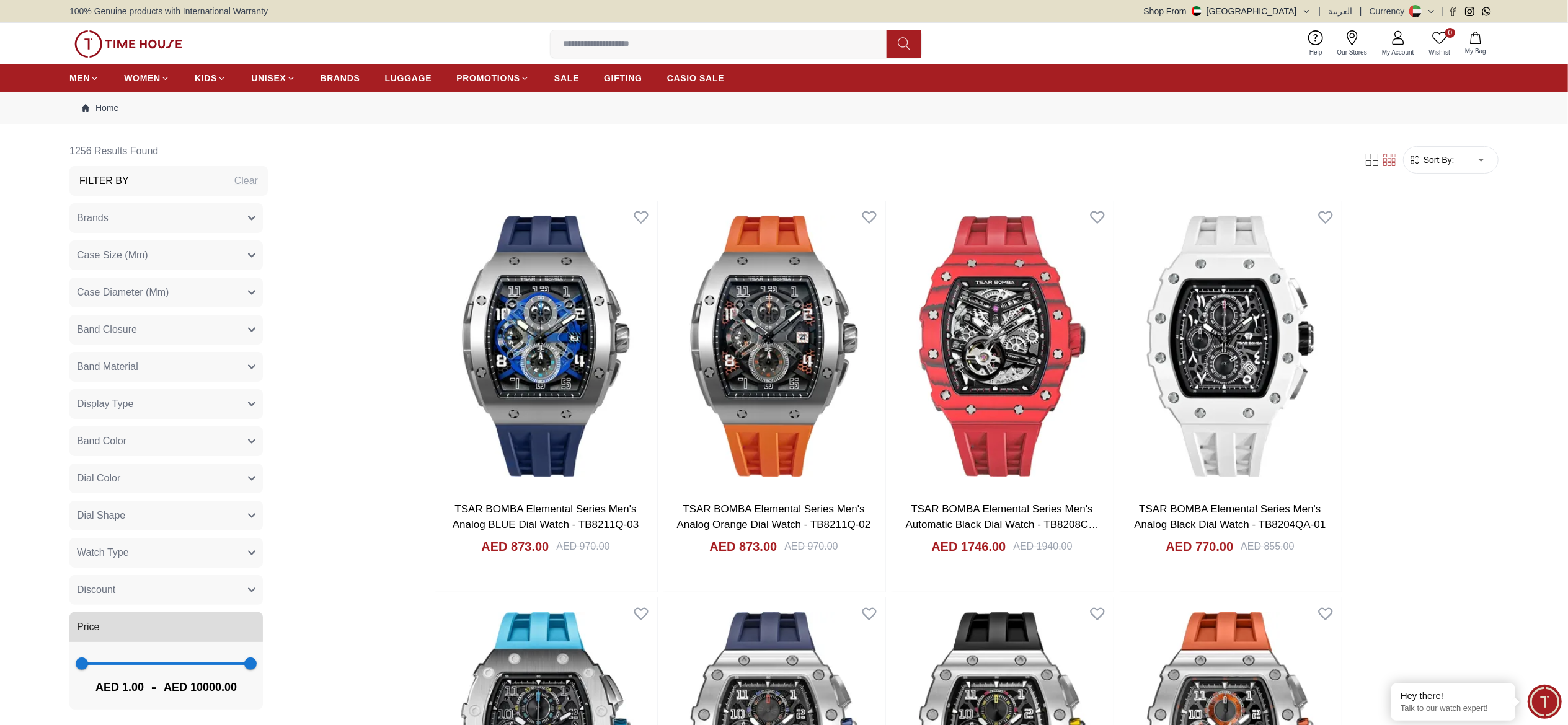
click at [201, 362] on button "Dial Shape" at bounding box center [166, 516] width 194 height 30
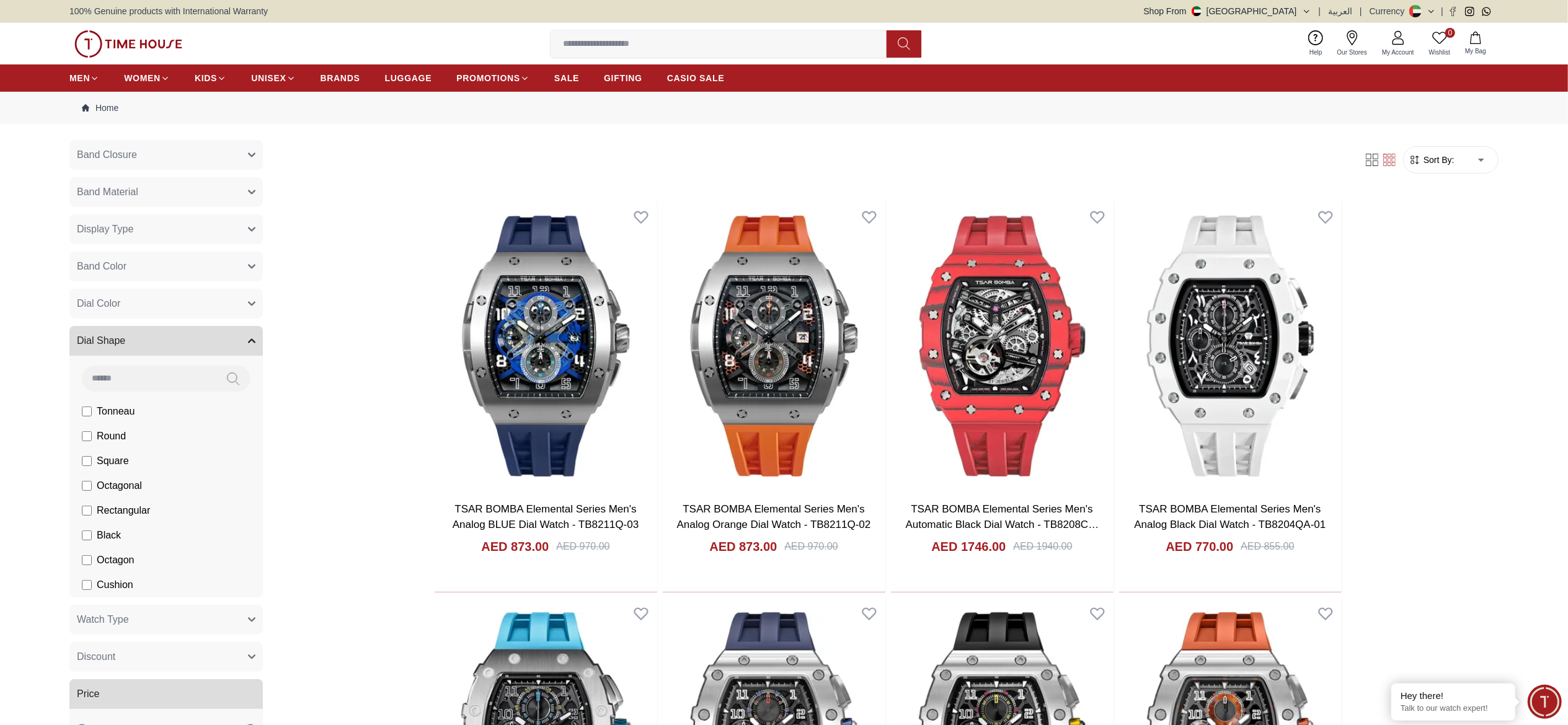
scroll to position [174, 0]
click at [100, 362] on span "Tonneau" at bounding box center [115, 412] width 37 height 15
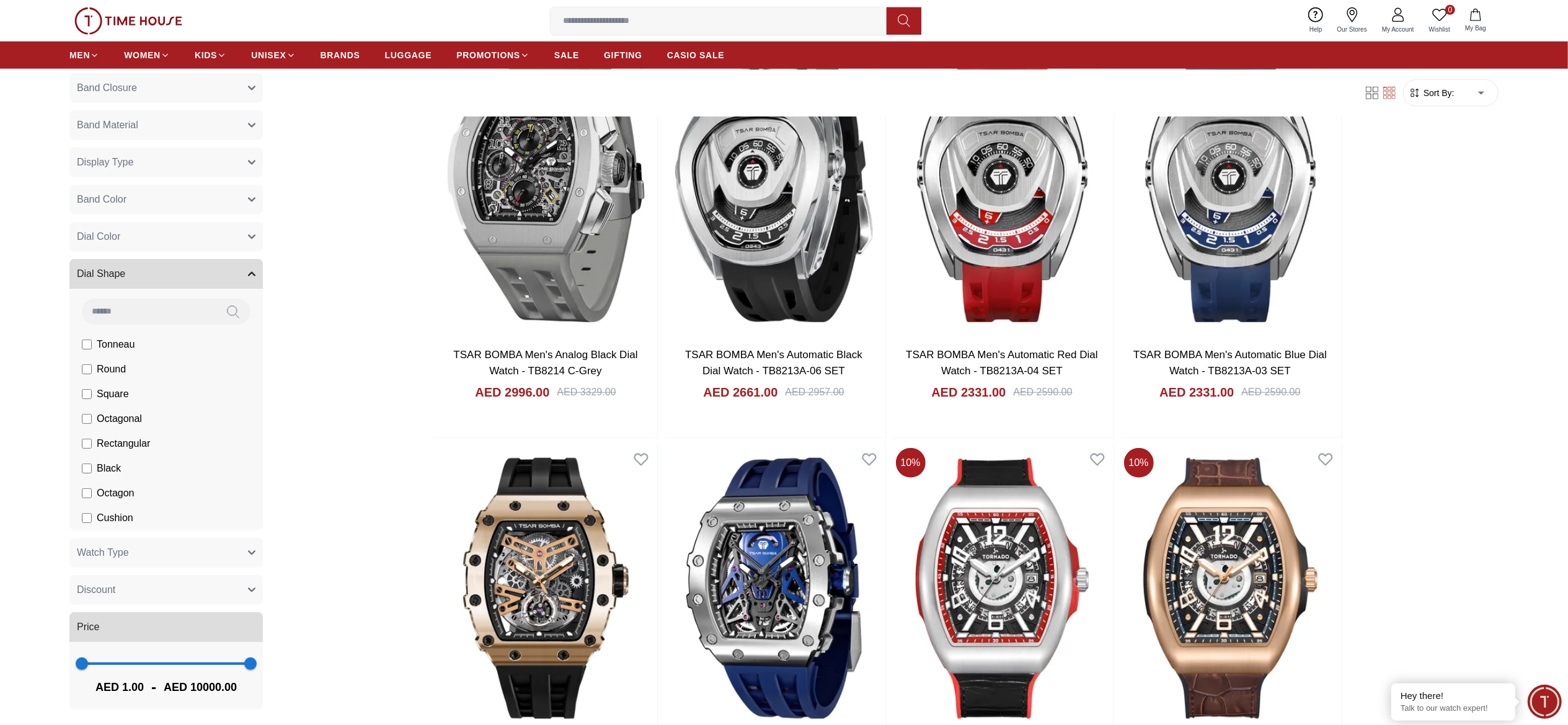
scroll to position [1700, 0]
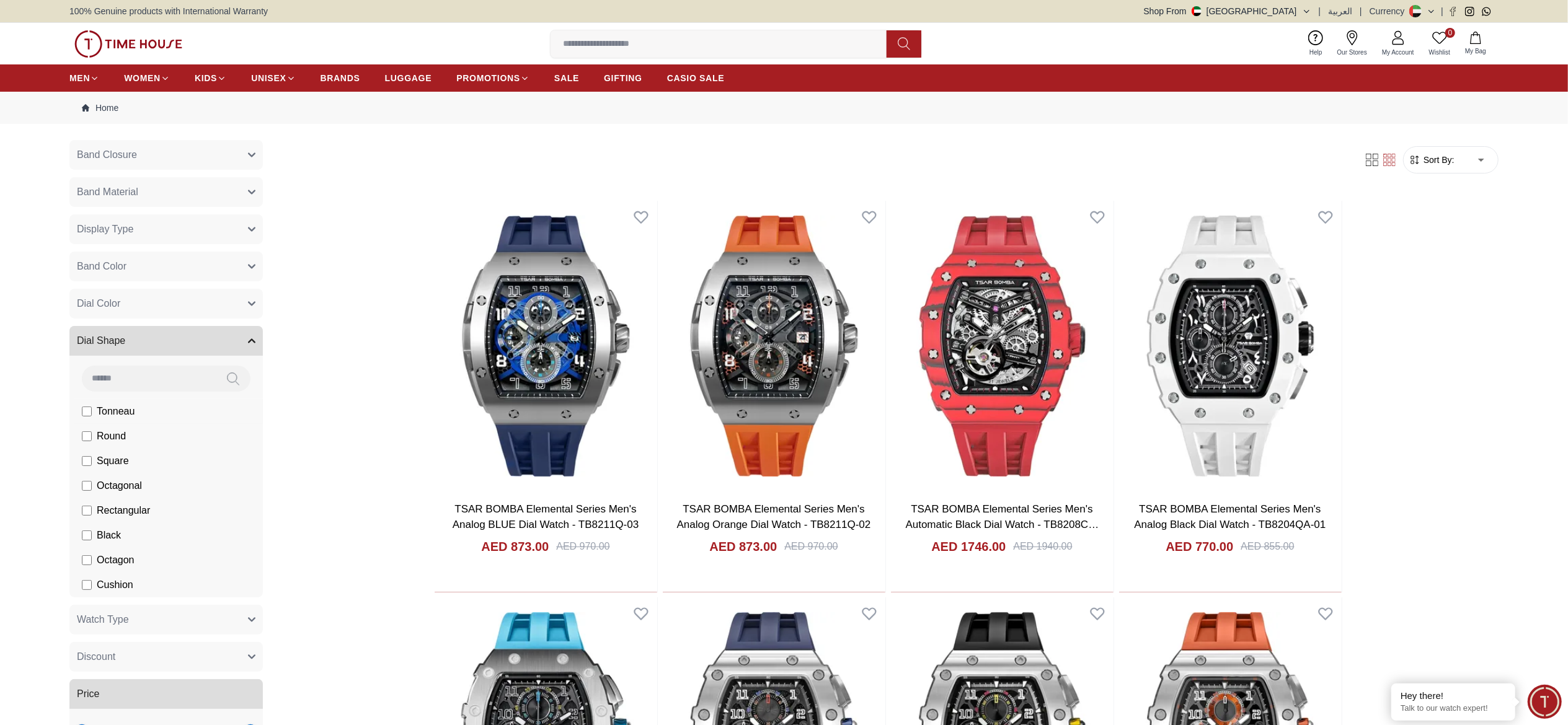
click at [129, 362] on span "Tonneau" at bounding box center [115, 412] width 37 height 15
click at [100, 362] on span "Square" at bounding box center [112, 461] width 32 height 15
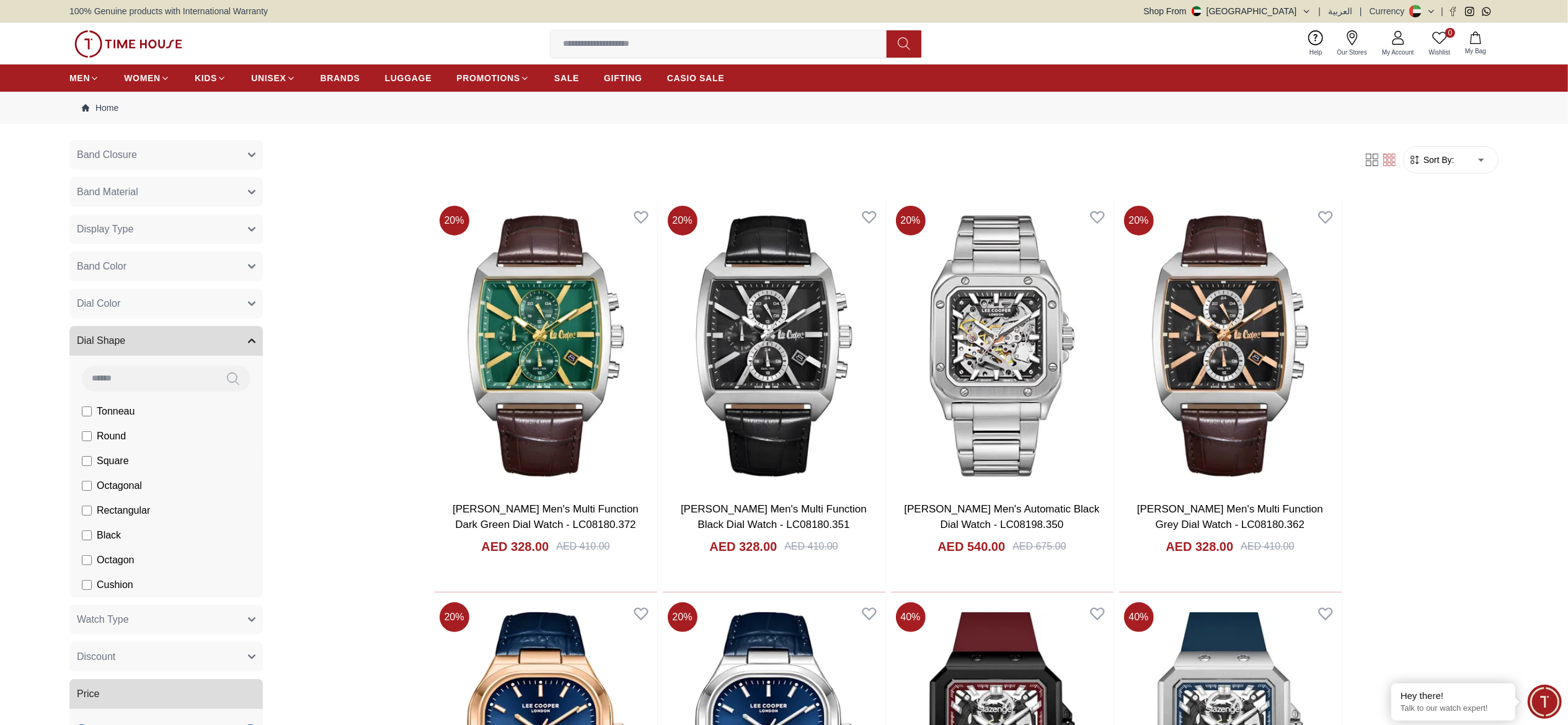
click at [113, 362] on span "Square" at bounding box center [112, 461] width 32 height 15
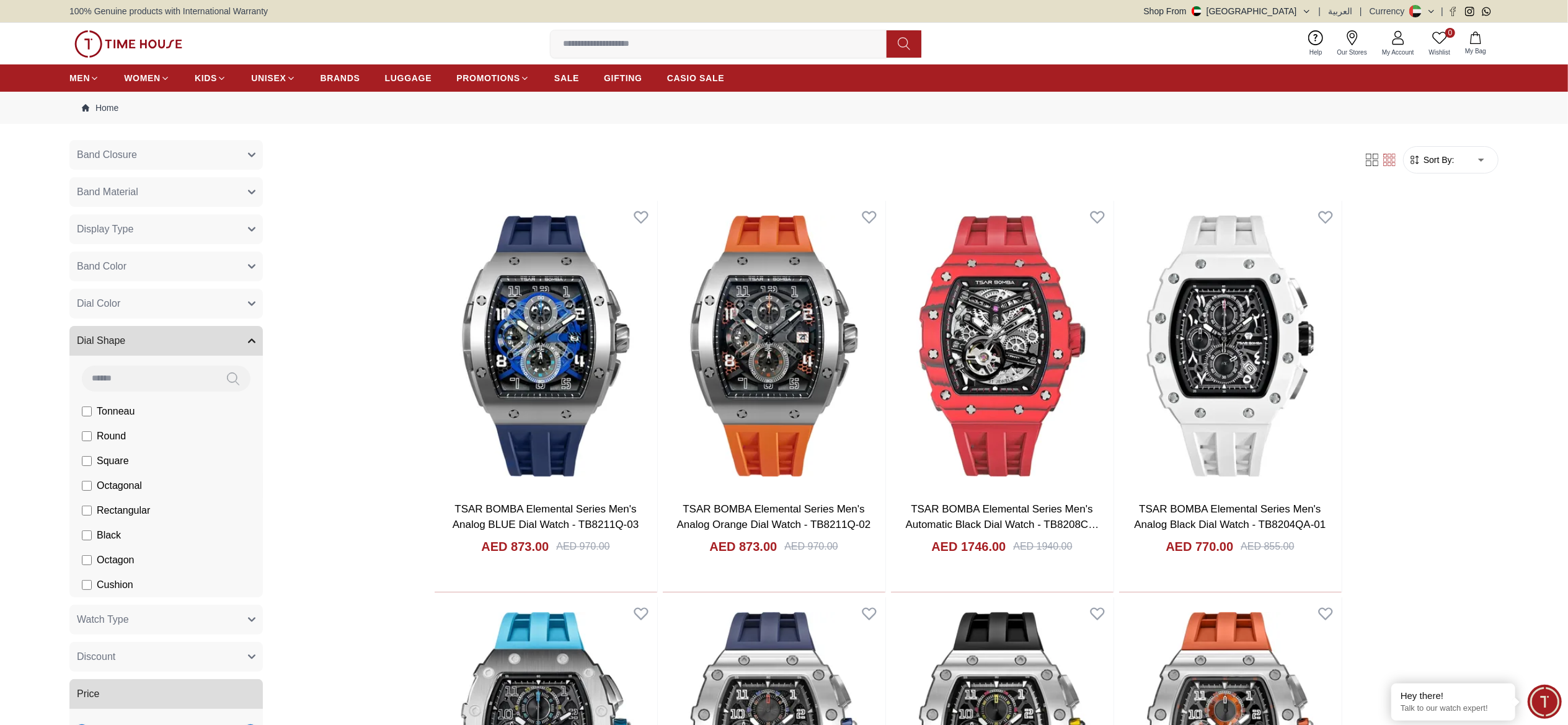
click at [124, 362] on span "Octagonal" at bounding box center [120, 486] width 46 height 15
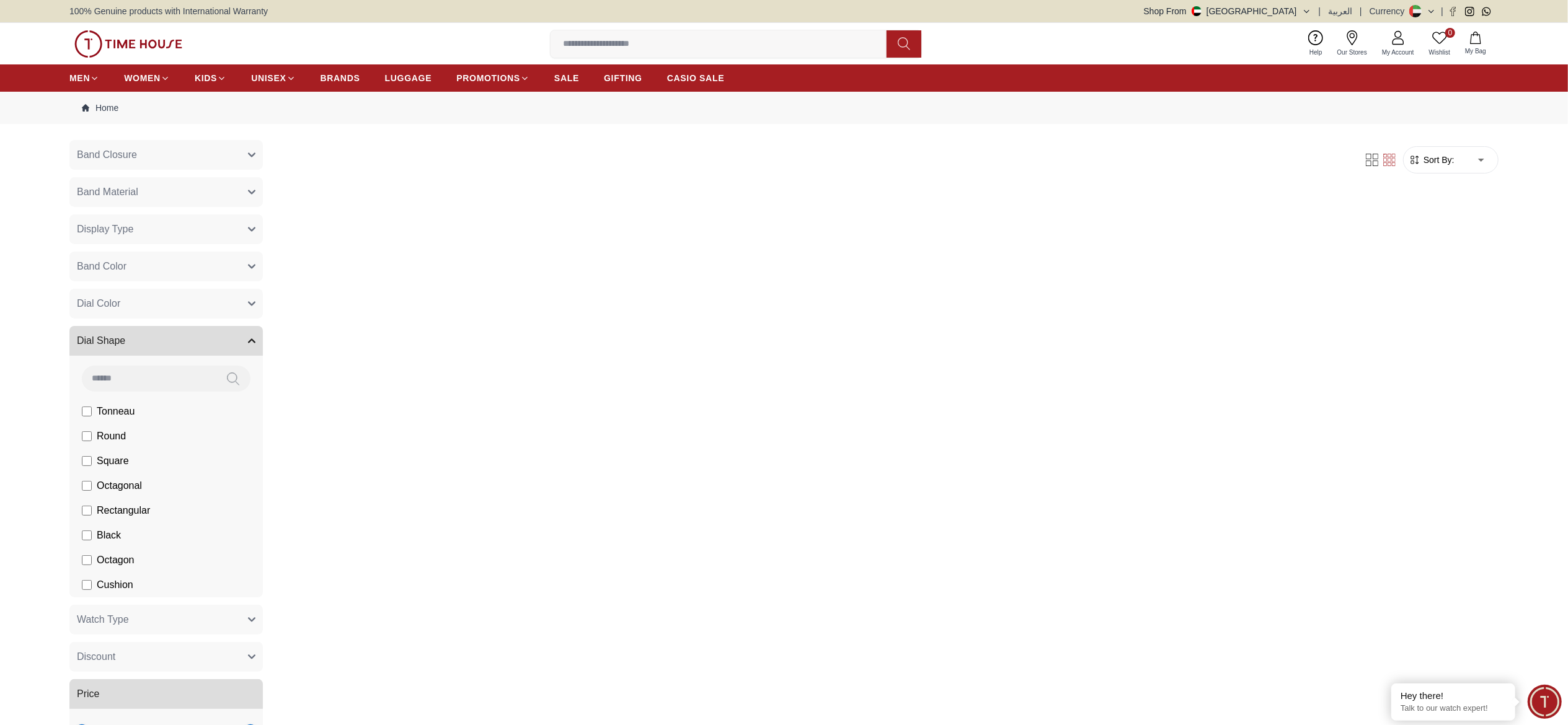
click at [112, 362] on span "Octagonal" at bounding box center [120, 486] width 46 height 15
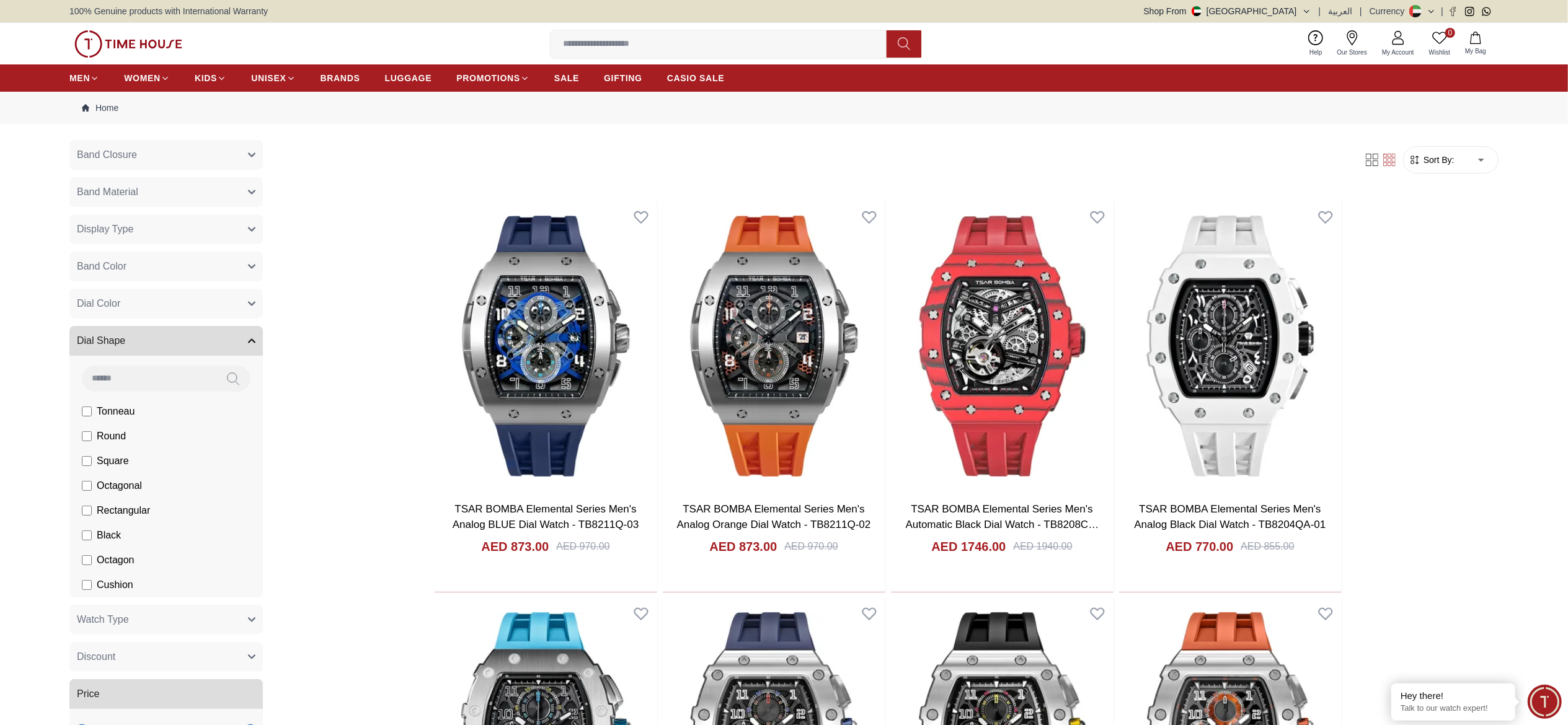
click at [109, 362] on span "Octagon" at bounding box center [115, 561] width 37 height 15
click at [88, 362] on li "Black" at bounding box center [168, 535] width 188 height 25
click at [92, 362] on label "Rectangular" at bounding box center [116, 510] width 68 height 15
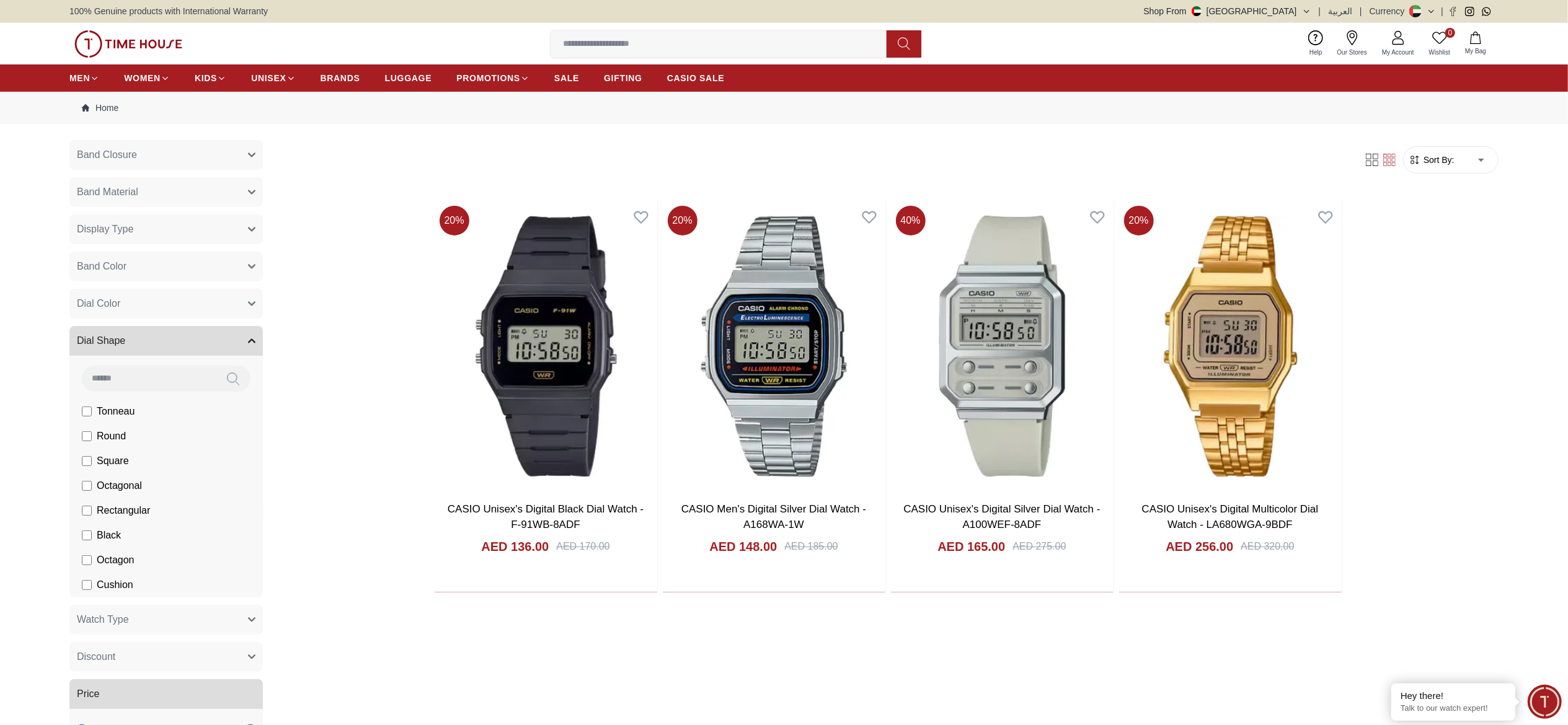
click at [92, 362] on label "Rectangular" at bounding box center [116, 510] width 68 height 15
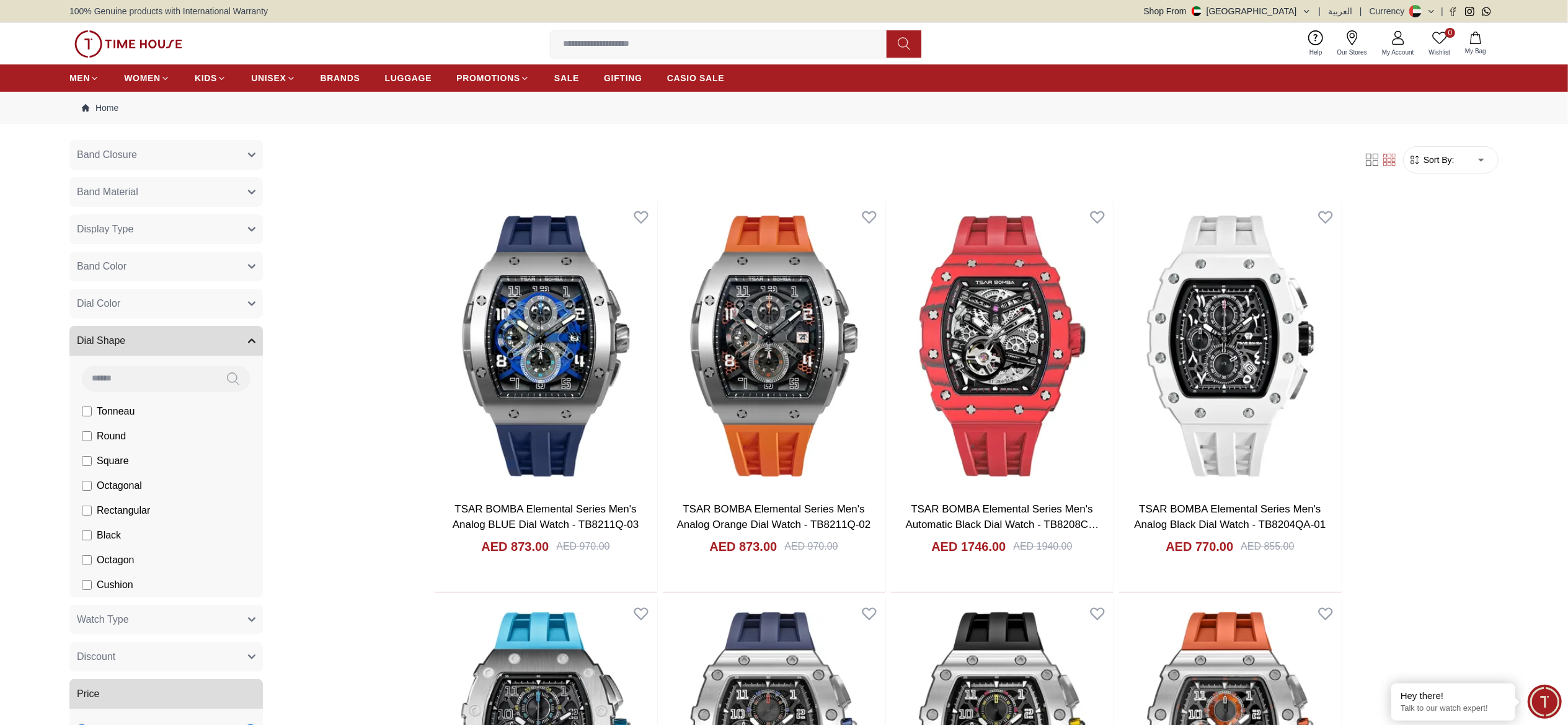
click at [117, 362] on span "Tonneau" at bounding box center [115, 412] width 37 height 15
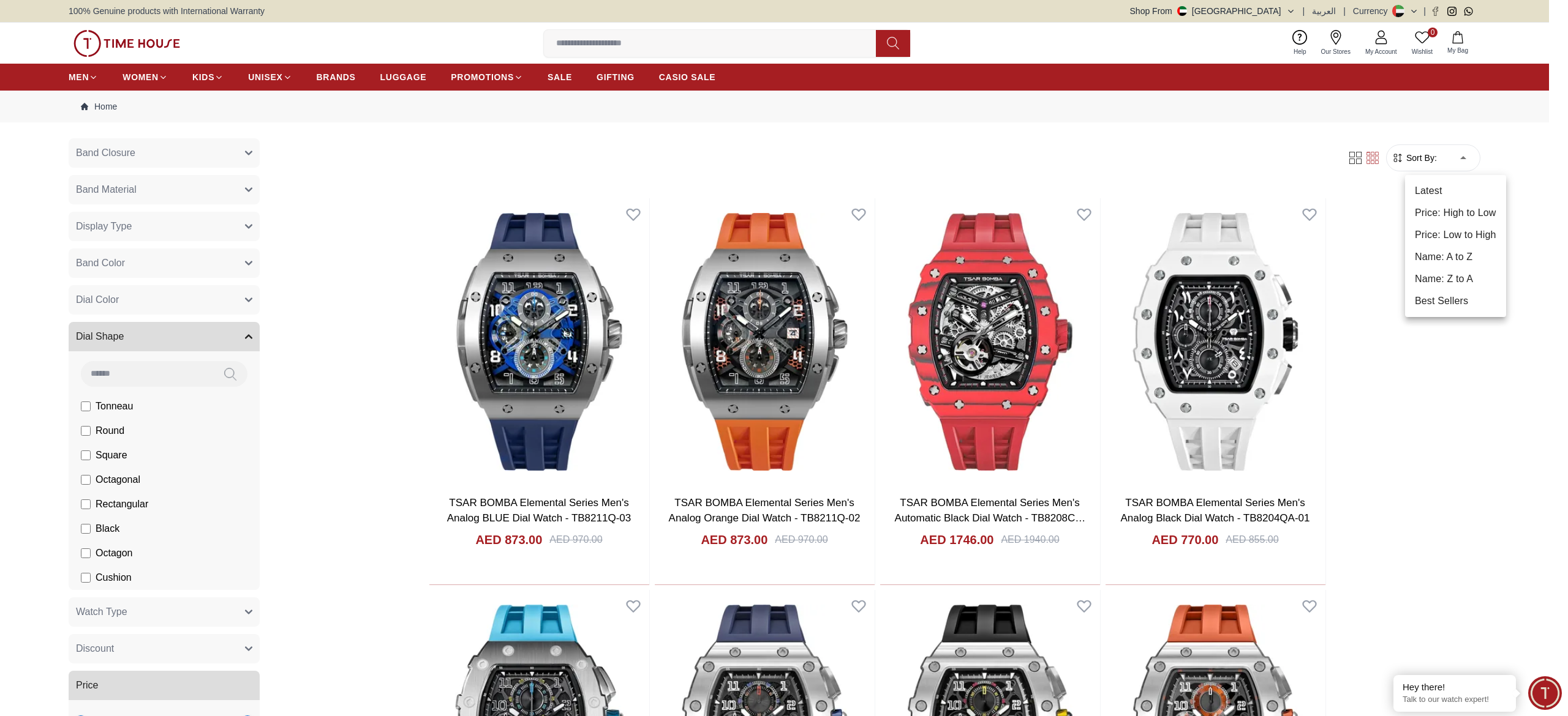
click at [774, 232] on li "Price: Low to High" at bounding box center [1456, 235] width 101 height 22
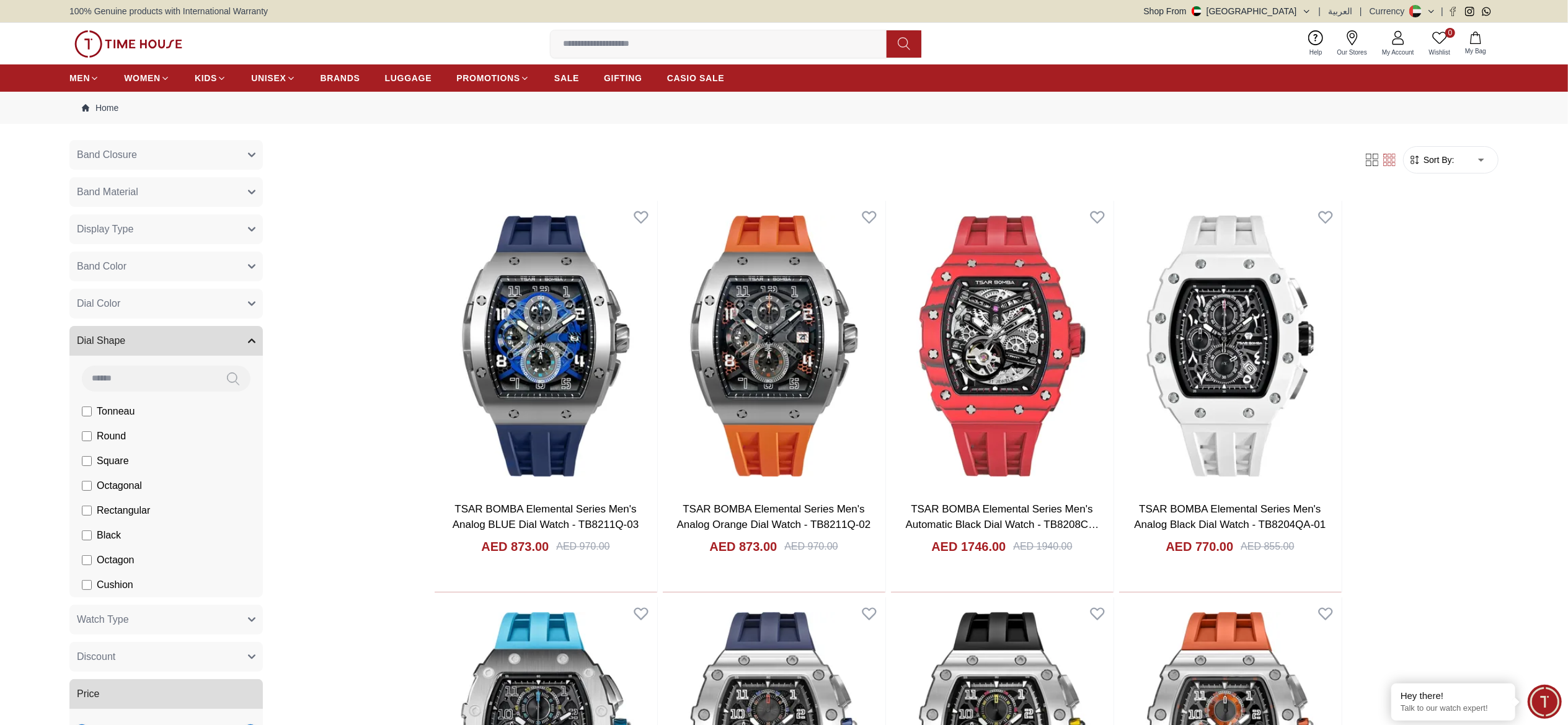
type input "*"
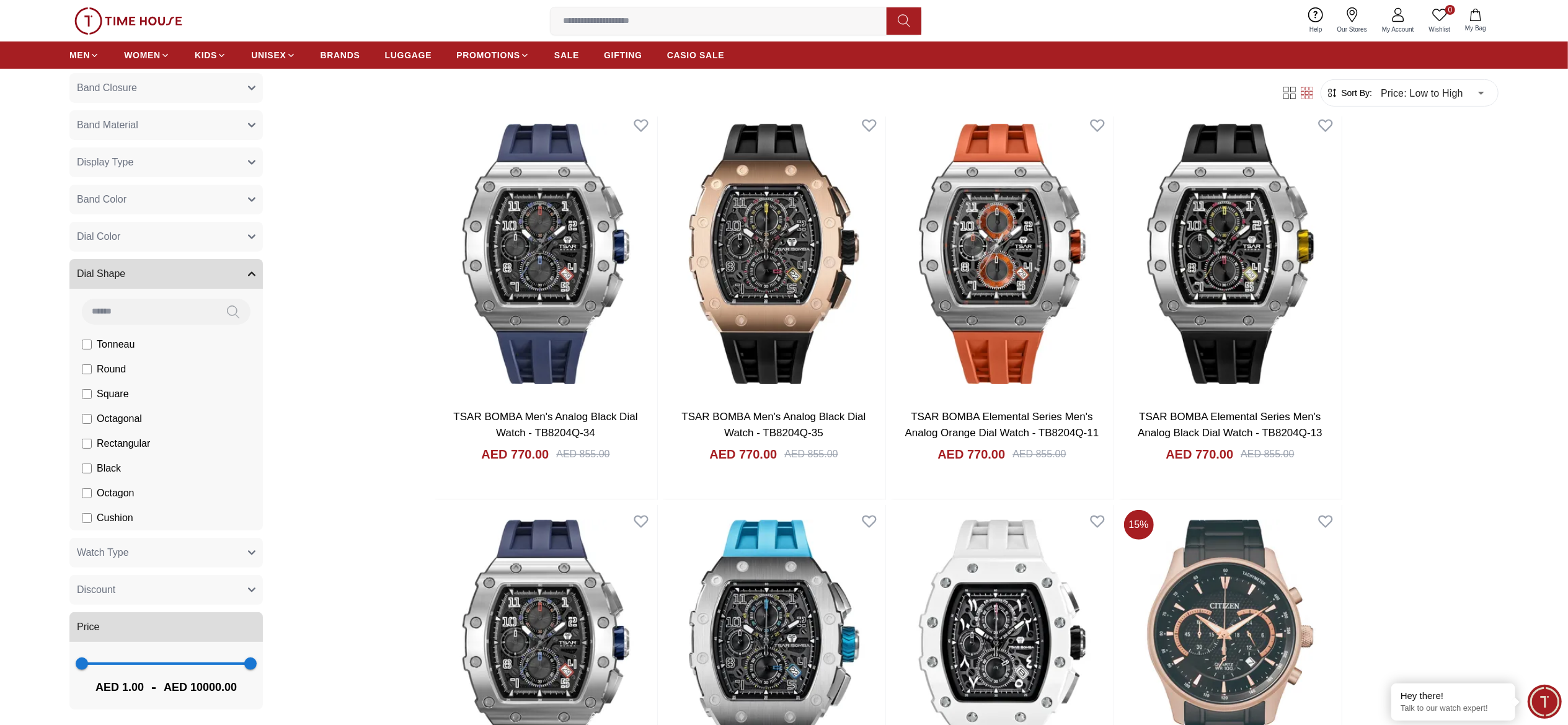
scroll to position [489, 0]
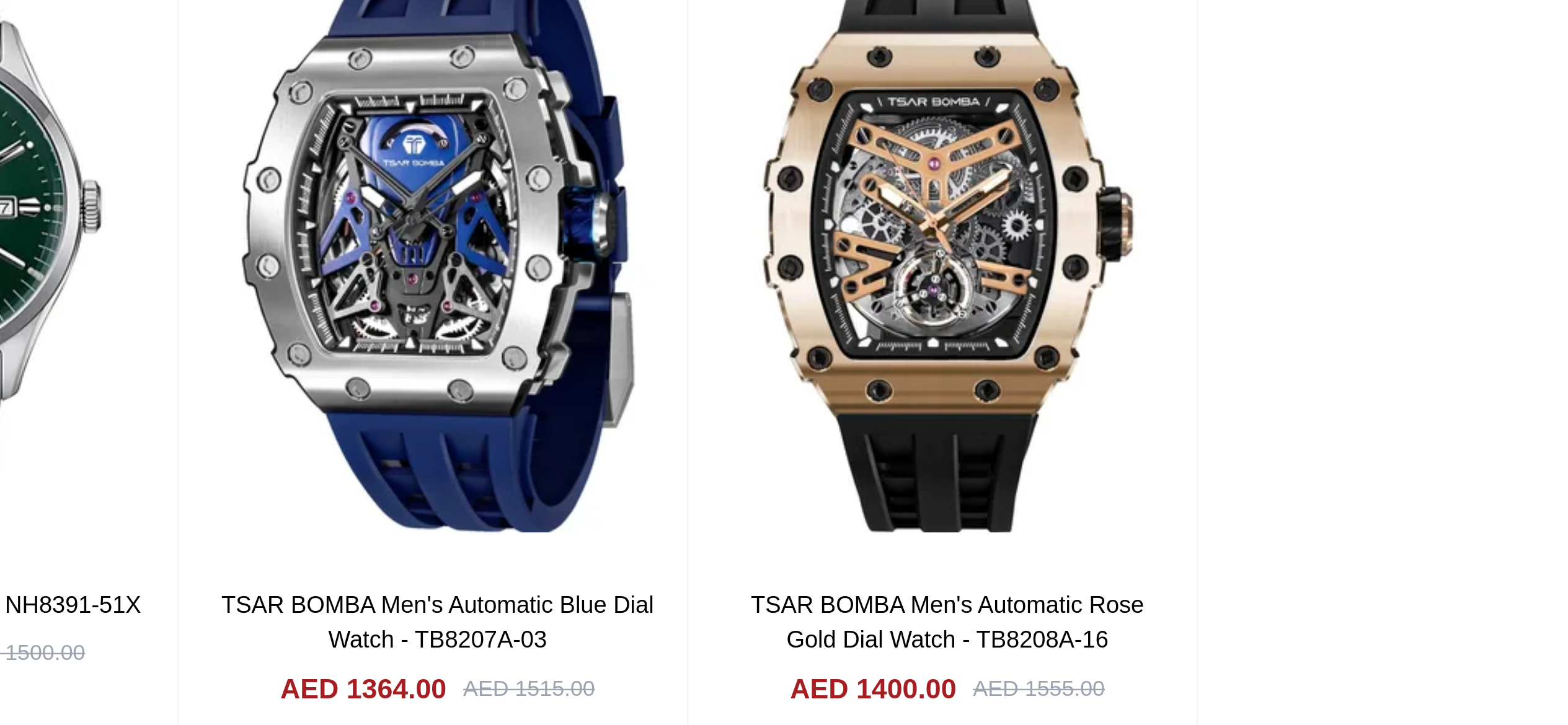
scroll to position [2430, 0]
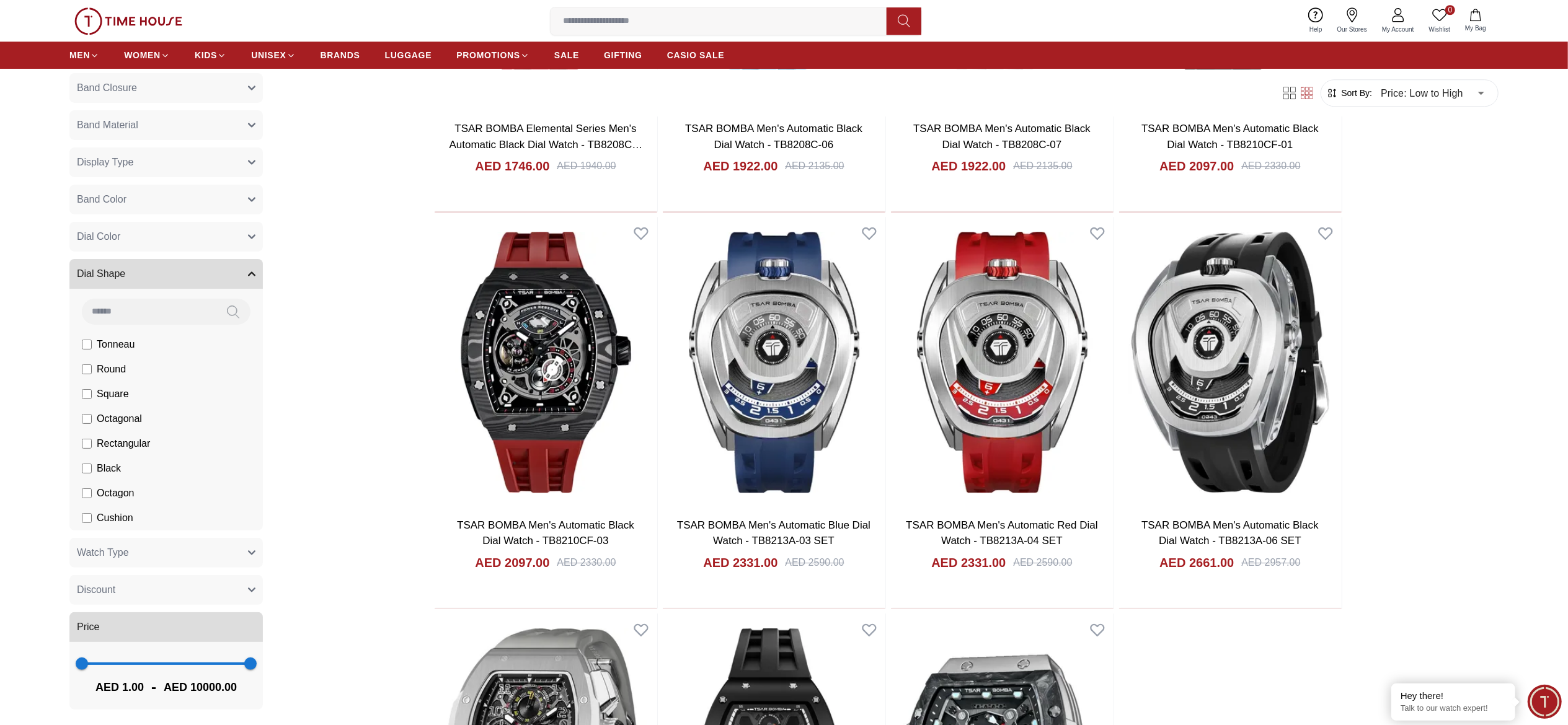
scroll to position [3535, 0]
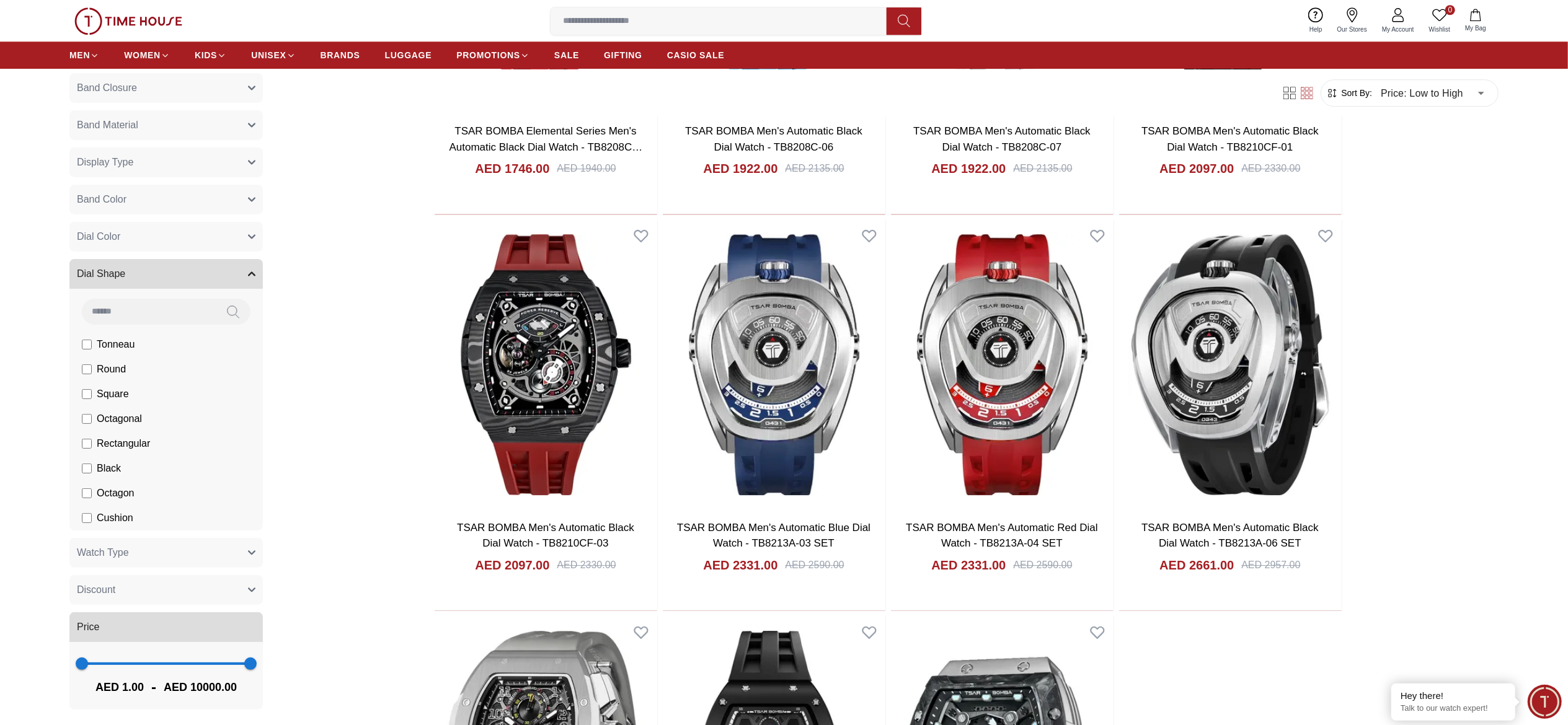
click at [783, 19] on input at bounding box center [723, 21] width 346 height 25
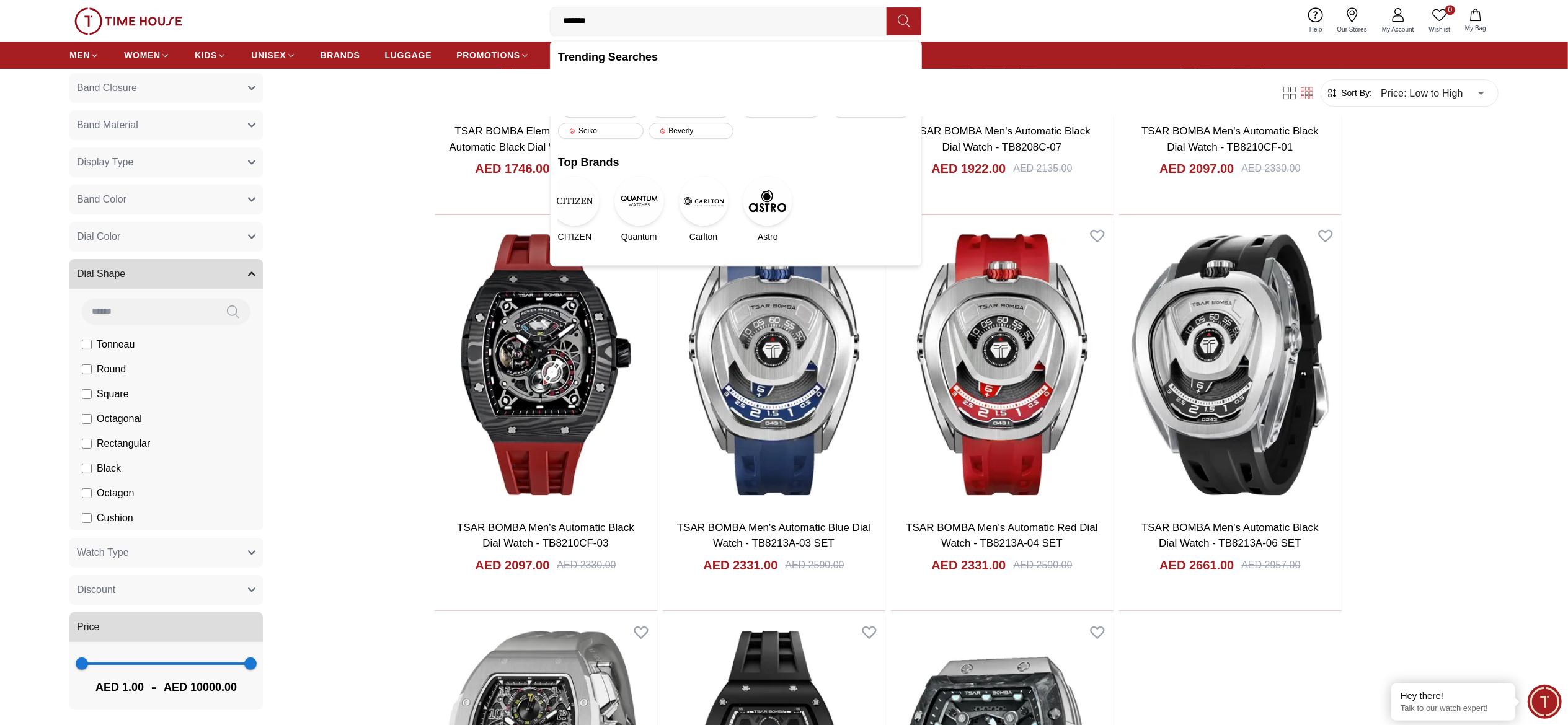
type input "********"
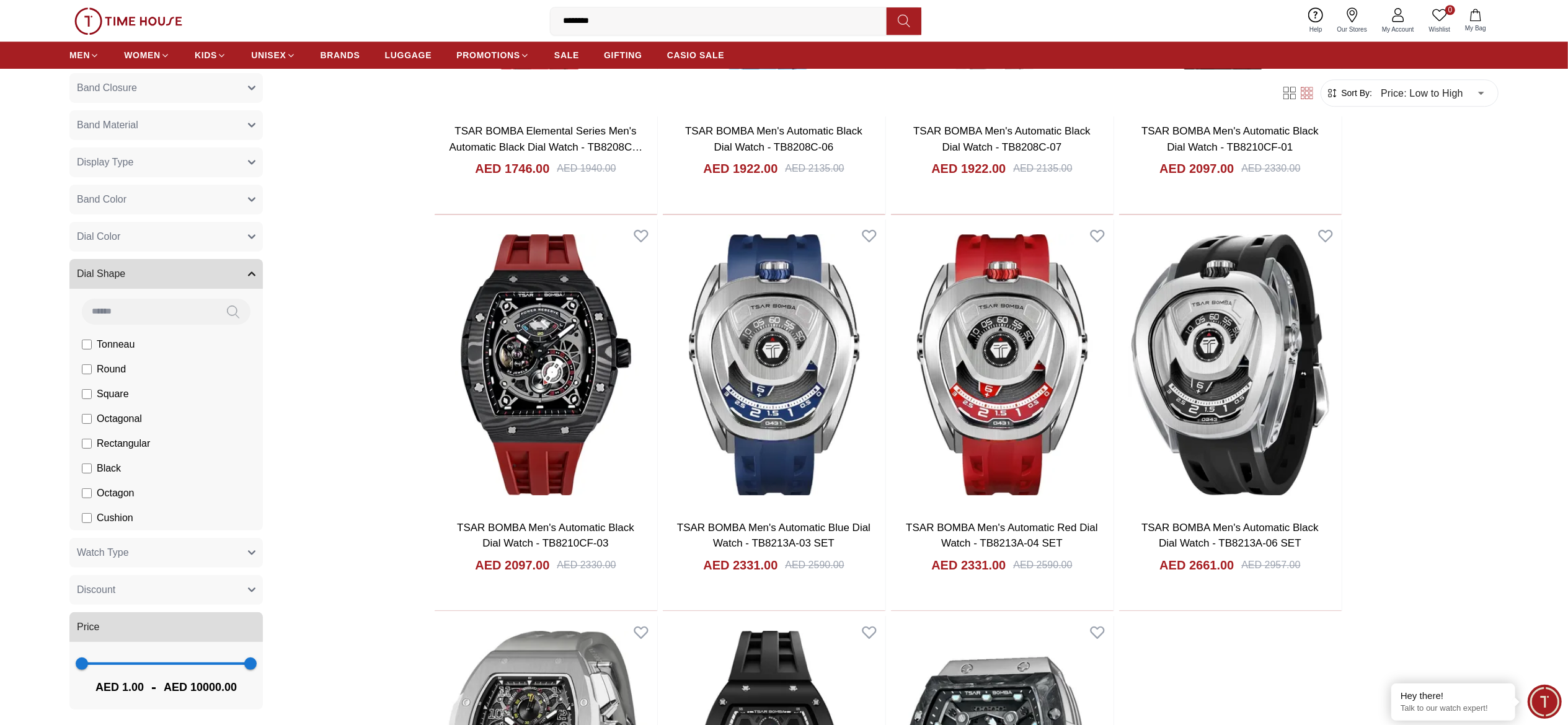
type input "******"
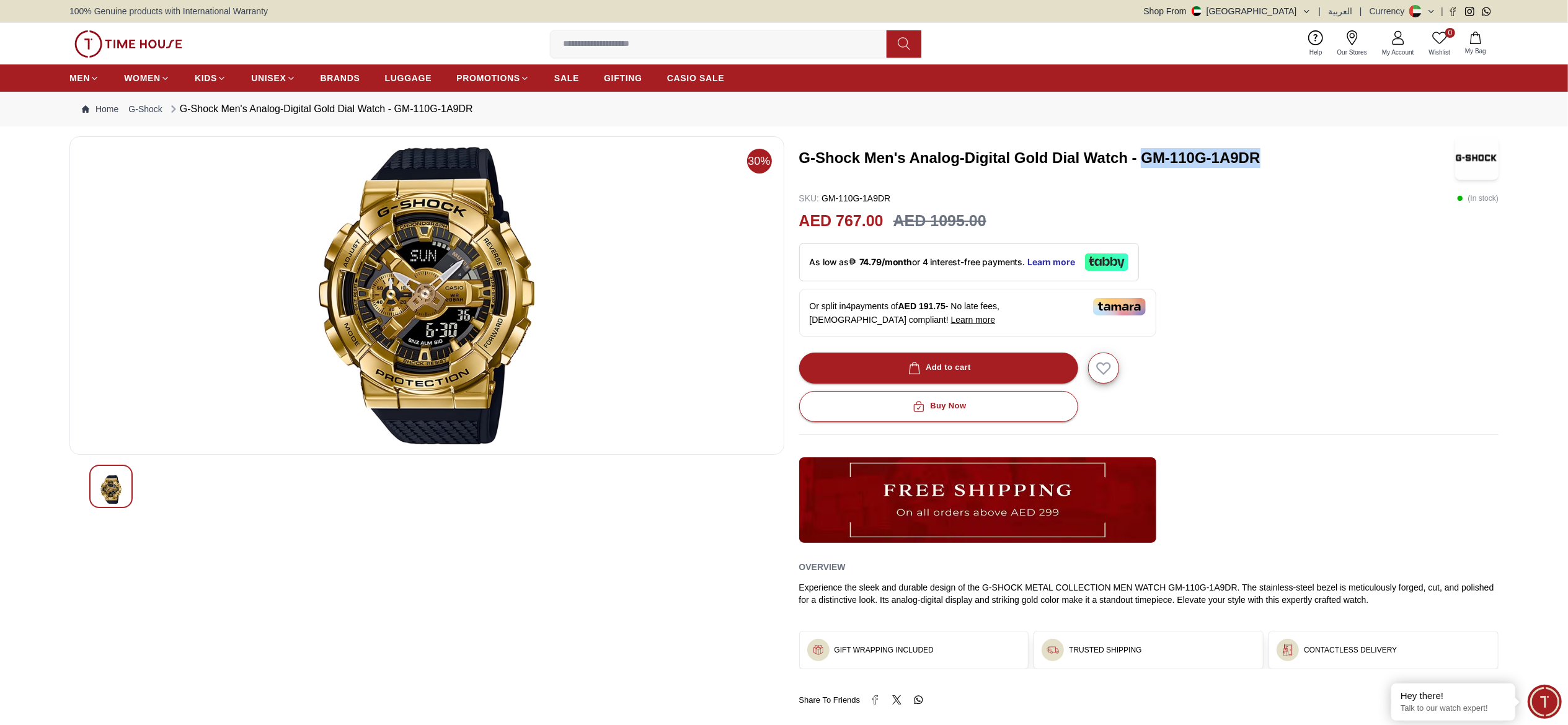
drag, startPoint x: 1139, startPoint y: 155, endPoint x: 1279, endPoint y: 163, distance: 140.2
click at [1279, 163] on h3 "G-Shock Men's Analog-Digital Gold Dial Watch - GM-110G-1A9DR" at bounding box center [1120, 158] width 641 height 20
copy h3 "GM-110G-1A9DR"
